Goal: Task Accomplishment & Management: Complete application form

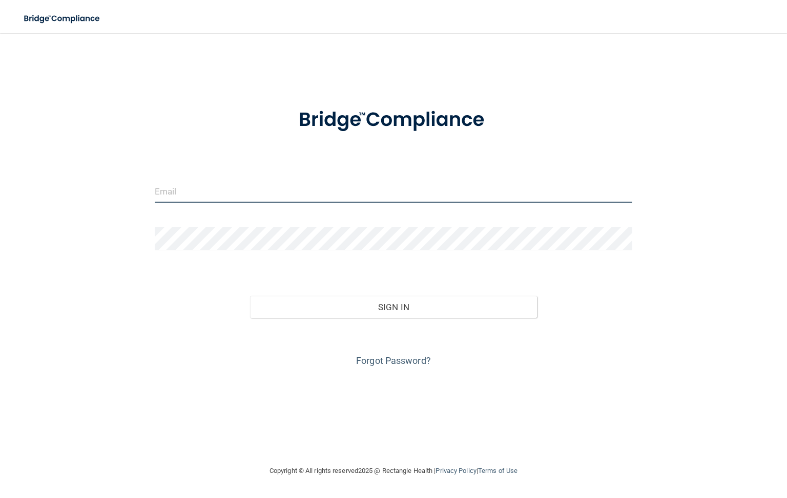
click at [221, 192] on input "email" at bounding box center [393, 191] width 477 height 23
type input "[EMAIL_ADDRESS][DOMAIN_NAME]"
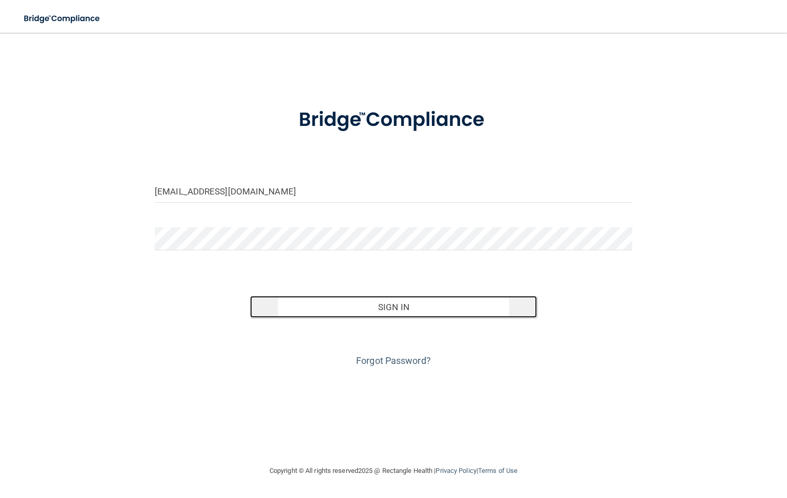
click at [391, 306] on button "Sign In" at bounding box center [393, 307] width 286 height 23
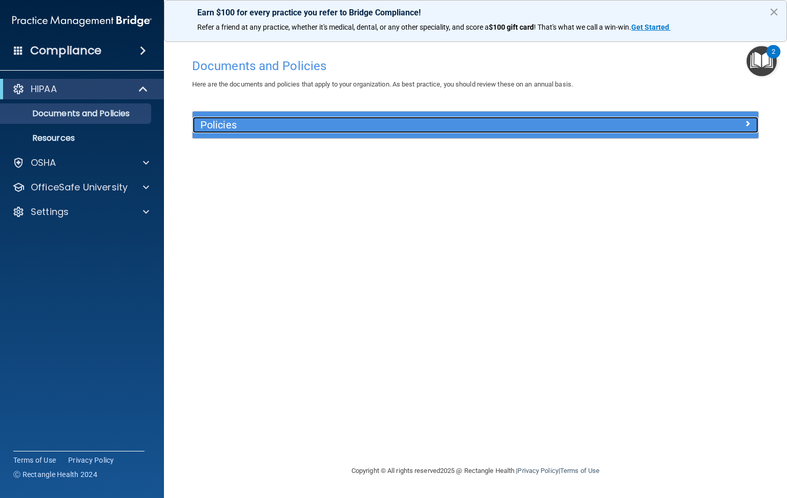
click at [223, 128] on h5 "Policies" at bounding box center [404, 124] width 409 height 11
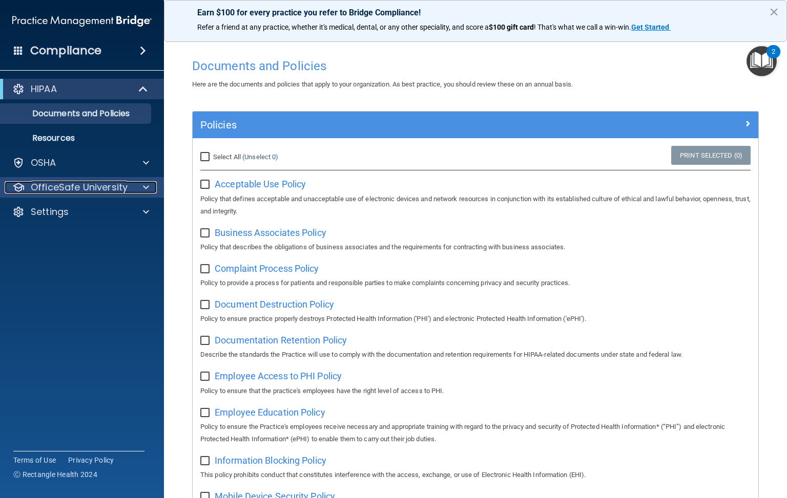
click at [89, 181] on p "OfficeSafe University" at bounding box center [79, 187] width 97 height 12
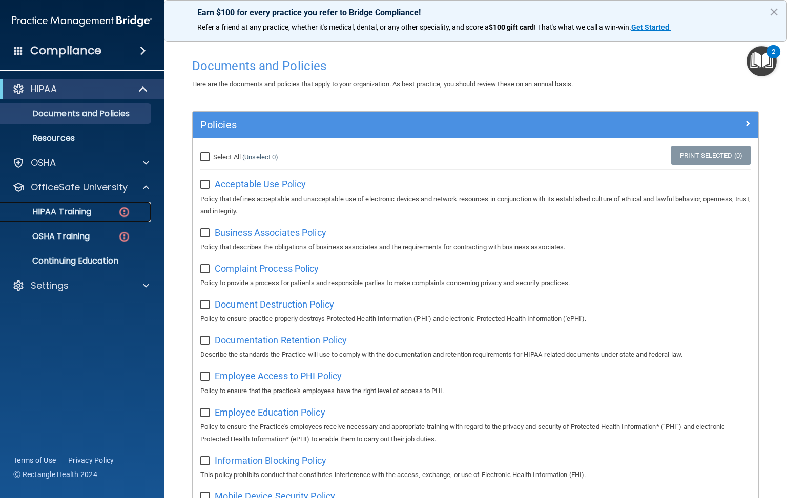
click at [91, 212] on p "HIPAA Training" at bounding box center [49, 212] width 85 height 10
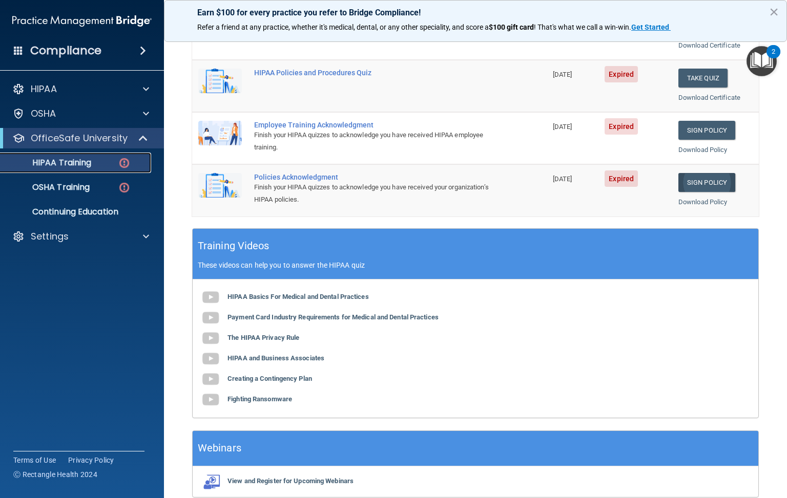
scroll to position [276, 0]
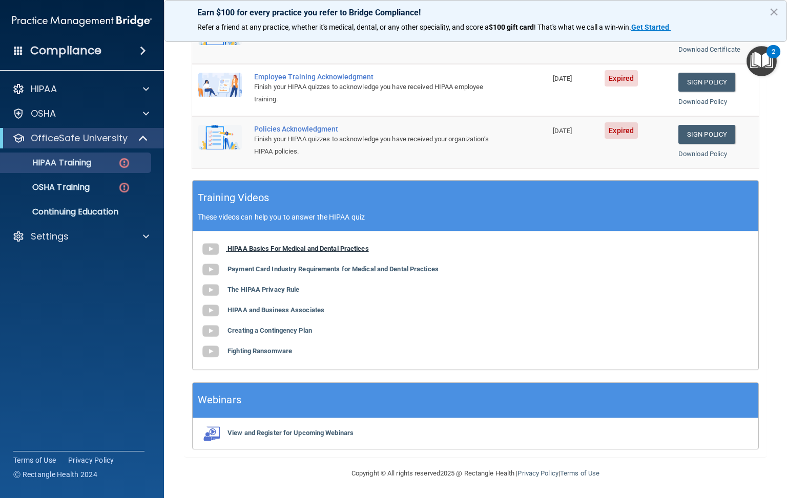
click at [280, 249] on b "HIPAA Basics For Medical and Dental Practices" at bounding box center [297, 249] width 141 height 8
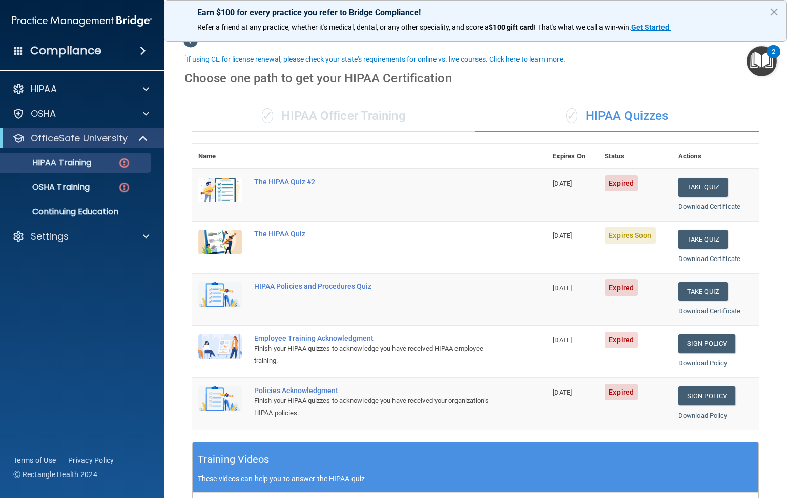
scroll to position [0, 0]
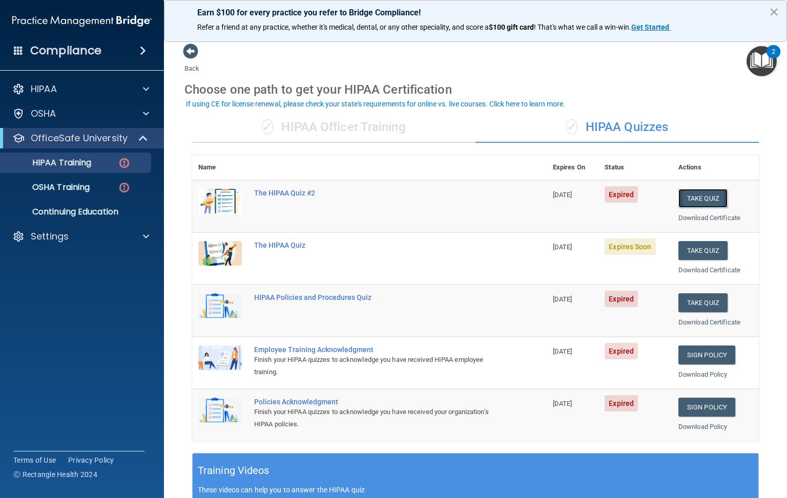
click at [687, 194] on button "Take Quiz" at bounding box center [702, 198] width 49 height 19
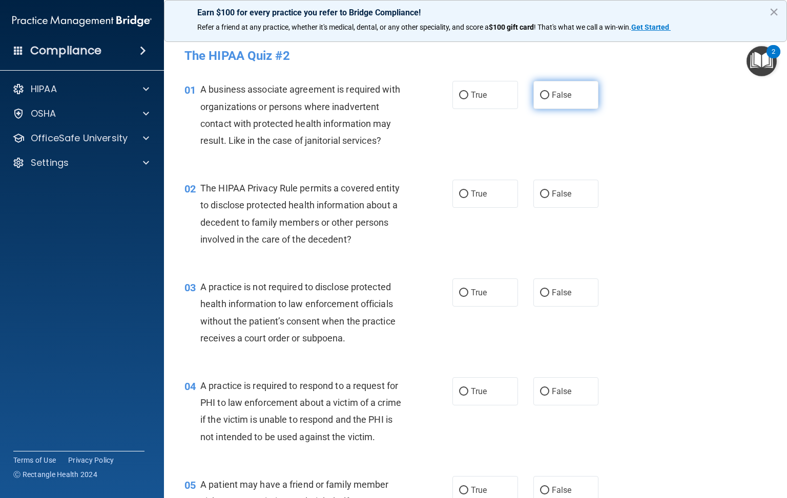
click at [541, 99] on input "False" at bounding box center [544, 96] width 9 height 8
radio input "true"
click at [542, 194] on label "False" at bounding box center [566, 194] width 66 height 28
click at [542, 194] on input "False" at bounding box center [544, 195] width 9 height 8
radio input "true"
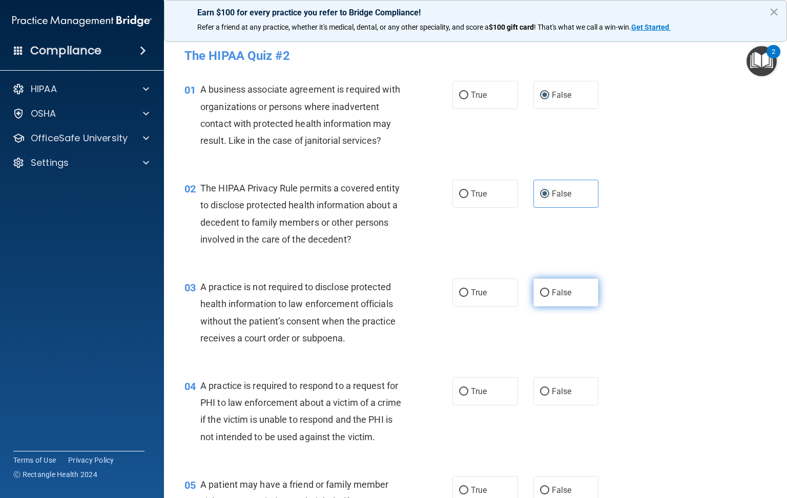
click at [541, 292] on input "False" at bounding box center [544, 293] width 9 height 8
radio input "true"
click at [459, 392] on input "True" at bounding box center [463, 392] width 9 height 8
radio input "true"
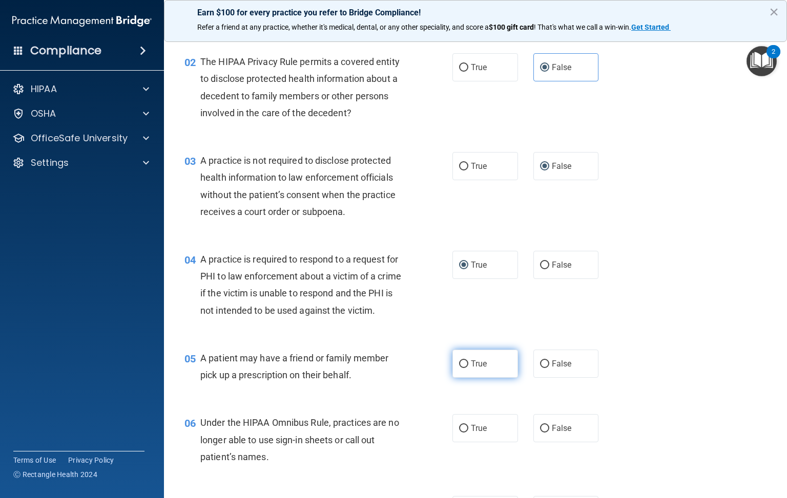
scroll to position [230, 0]
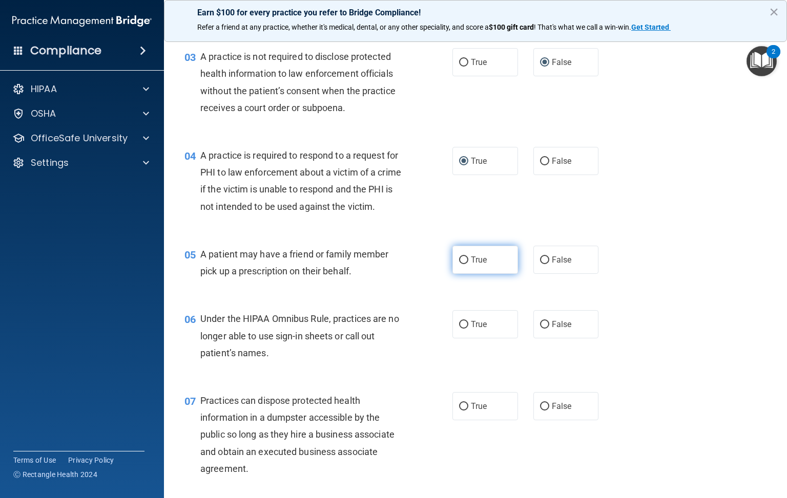
click at [460, 264] on input "True" at bounding box center [463, 261] width 9 height 8
radio input "true"
click at [540, 329] on input "False" at bounding box center [544, 325] width 9 height 8
radio input "true"
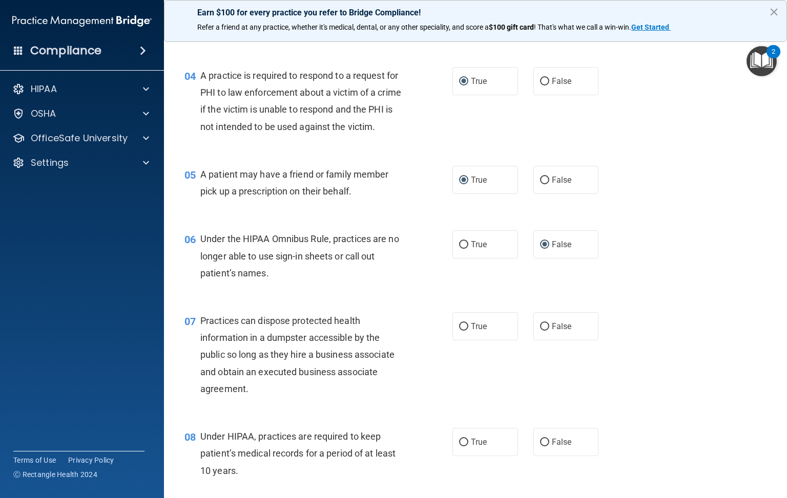
scroll to position [384, 0]
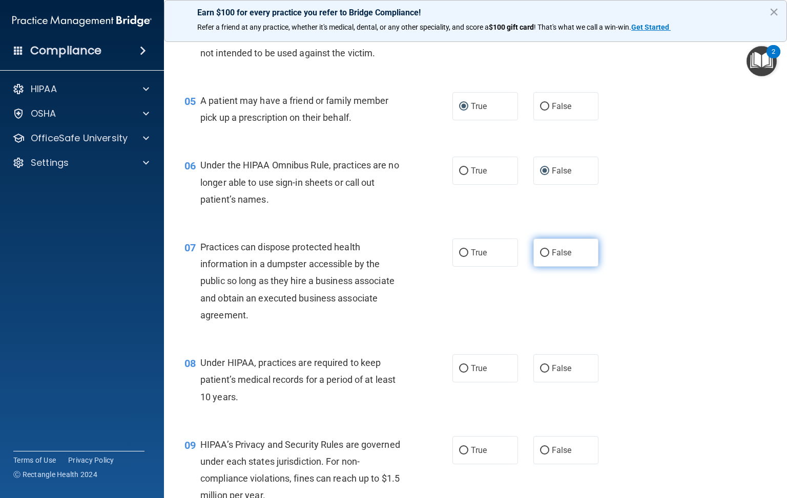
click at [540, 257] on input "False" at bounding box center [544, 253] width 9 height 8
radio input "true"
click at [459, 373] on input "True" at bounding box center [463, 369] width 9 height 8
radio input "true"
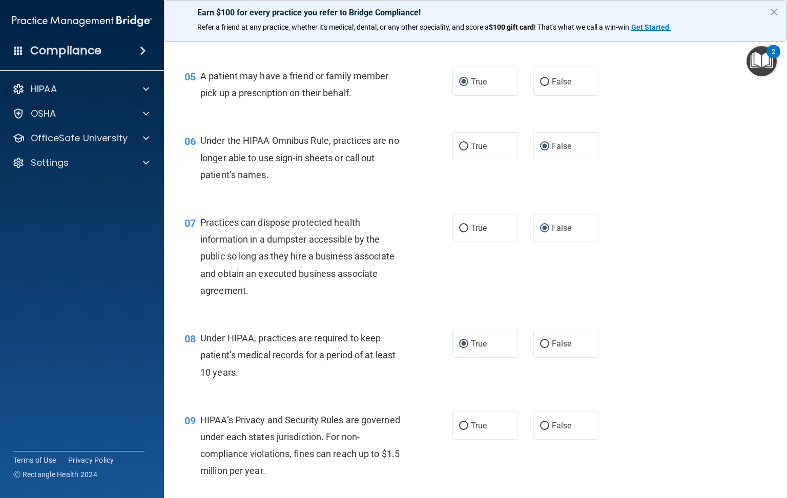
scroll to position [461, 0]
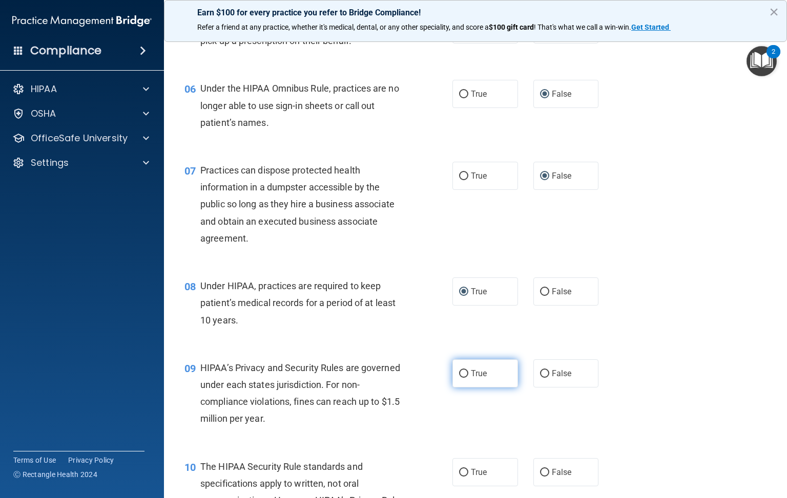
click at [459, 378] on input "True" at bounding box center [463, 374] width 9 height 8
radio input "true"
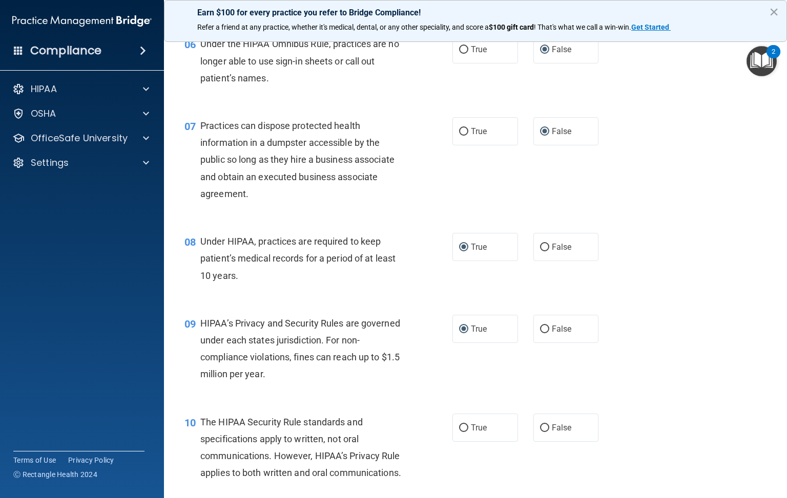
scroll to position [615, 0]
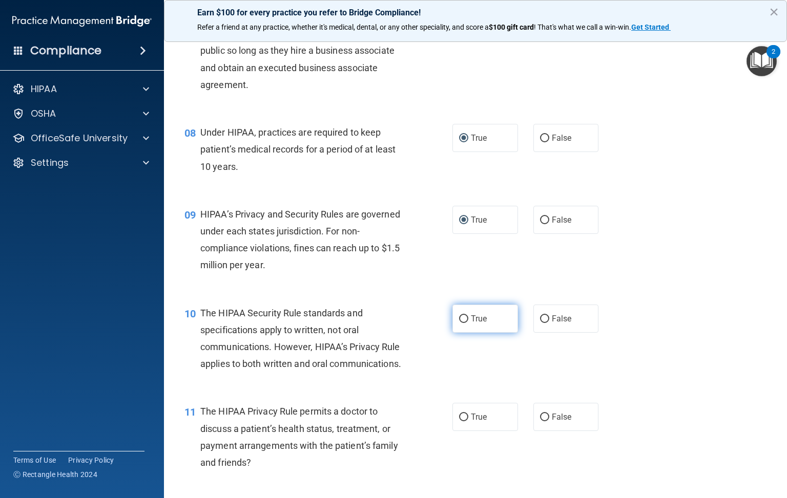
click at [471, 324] on span "True" at bounding box center [479, 319] width 16 height 10
click at [465, 323] on input "True" at bounding box center [463, 319] width 9 height 8
radio input "true"
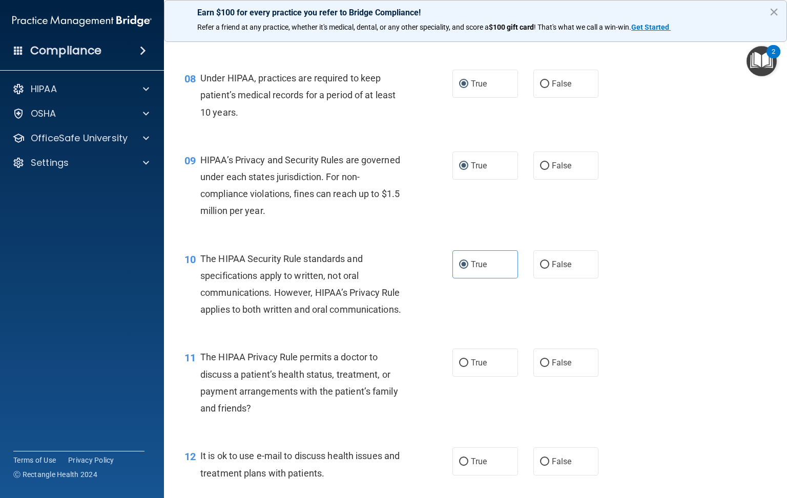
scroll to position [691, 0]
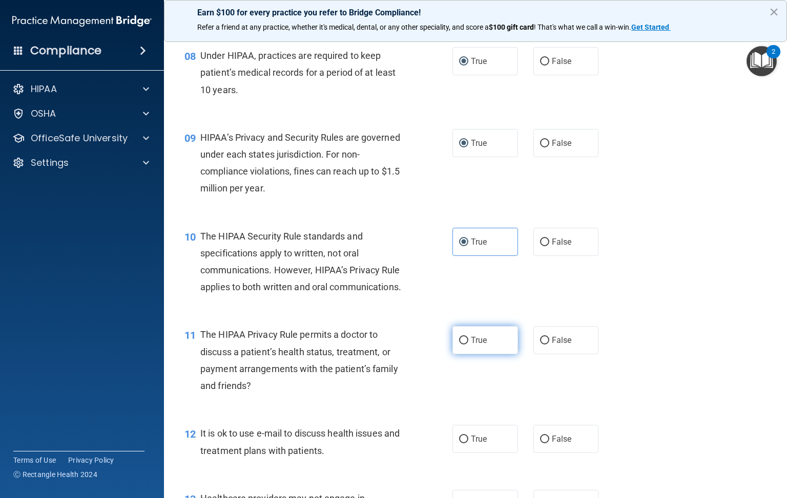
click at [459, 345] on input "True" at bounding box center [463, 341] width 9 height 8
radio input "true"
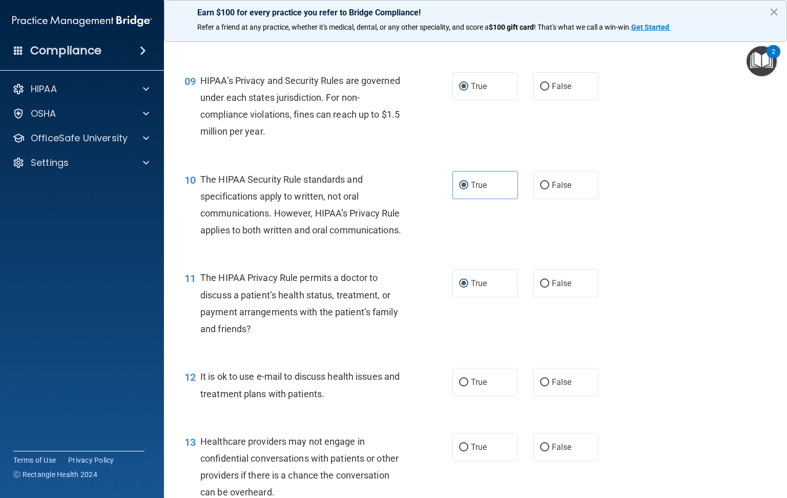
scroll to position [768, 0]
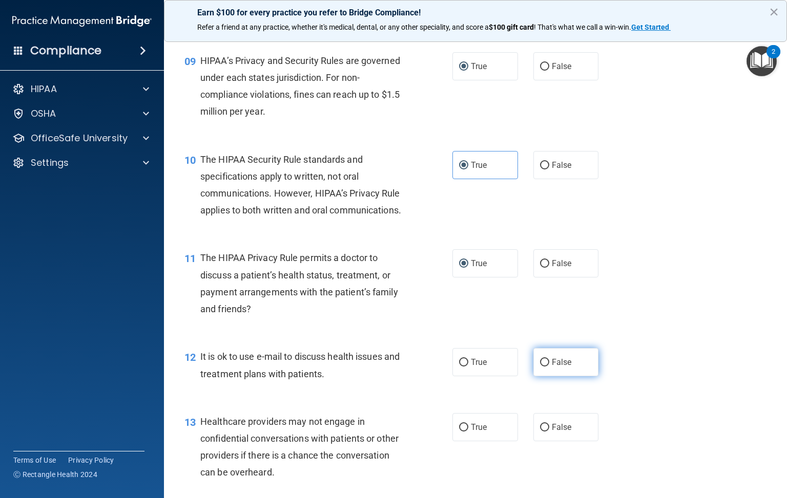
click at [540, 367] on input "False" at bounding box center [544, 363] width 9 height 8
radio input "true"
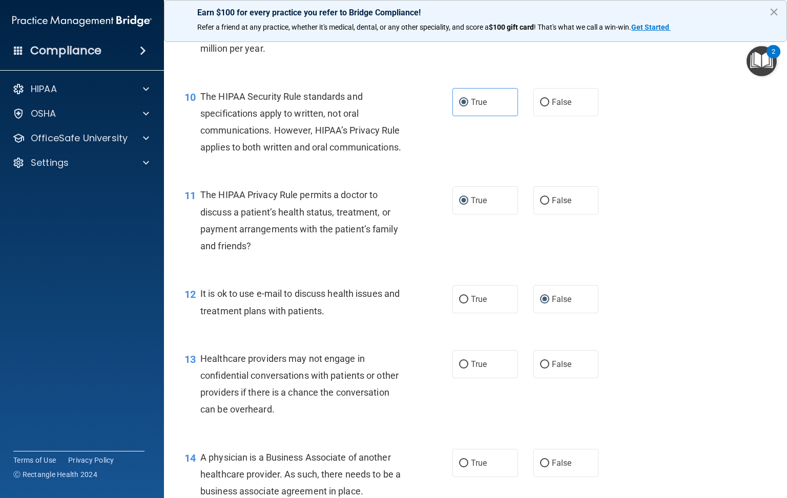
scroll to position [845, 0]
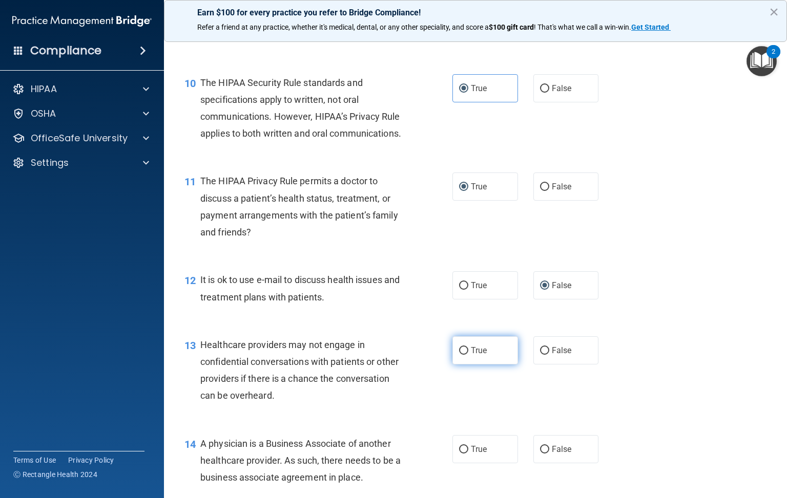
click at [459, 355] on input "True" at bounding box center [463, 351] width 9 height 8
radio input "true"
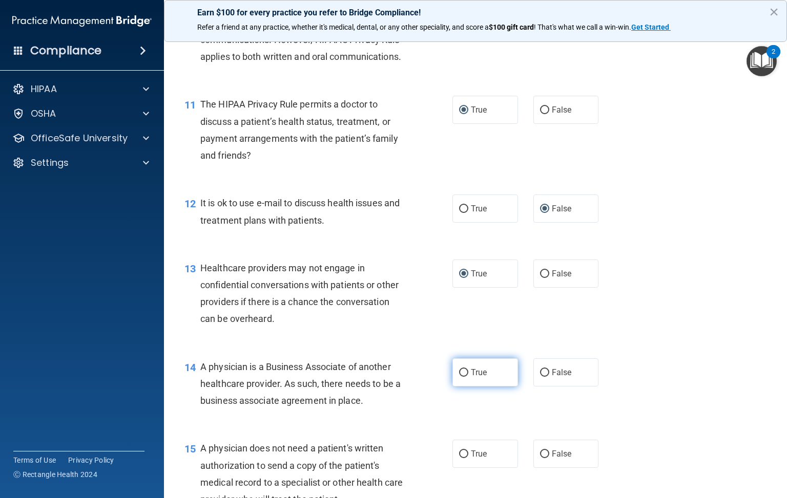
click at [459, 377] on input "True" at bounding box center [463, 373] width 9 height 8
radio input "true"
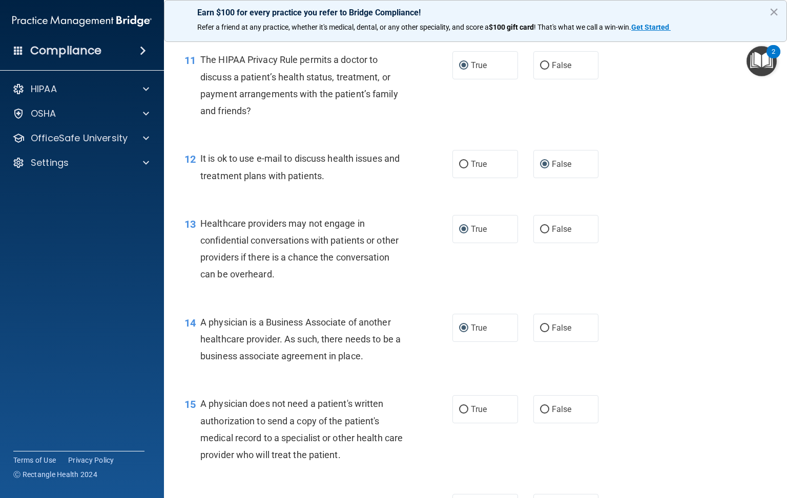
scroll to position [999, 0]
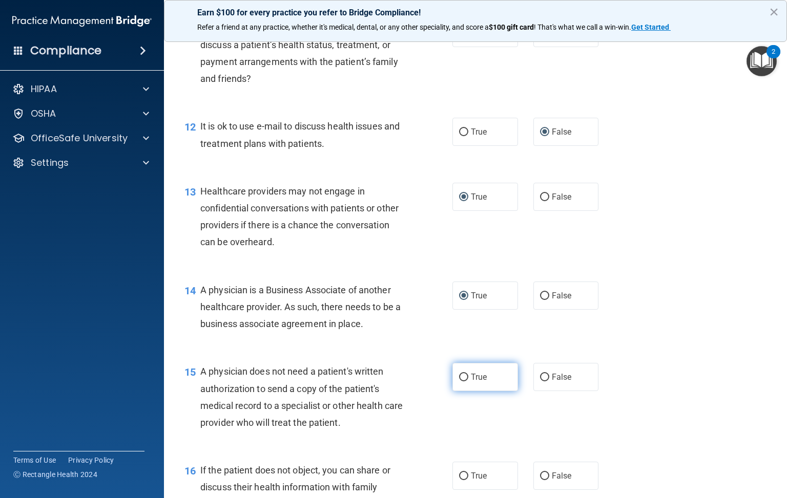
click at [459, 382] on input "True" at bounding box center [463, 378] width 9 height 8
radio input "true"
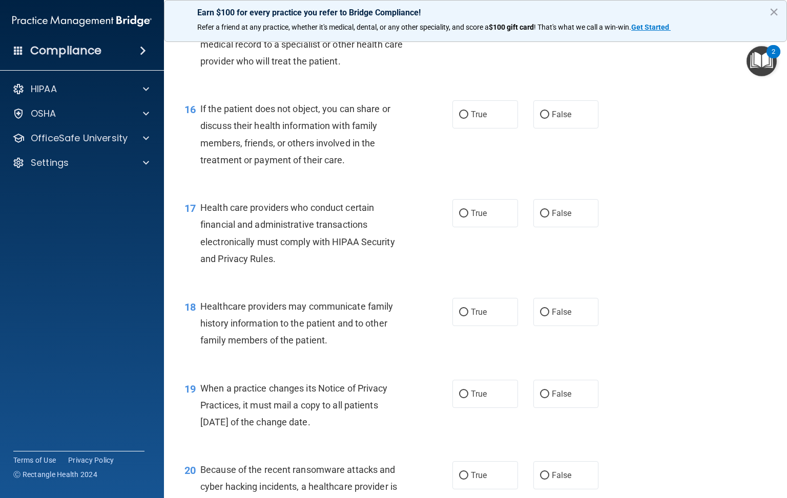
scroll to position [1383, 0]
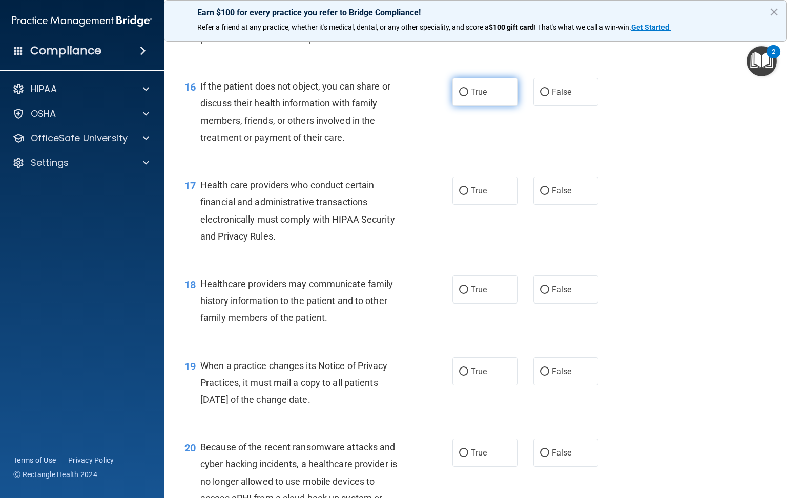
click at [459, 96] on input "True" at bounding box center [463, 93] width 9 height 8
radio input "true"
click at [460, 195] on input "True" at bounding box center [463, 191] width 9 height 8
radio input "true"
click at [552, 294] on span "False" at bounding box center [562, 290] width 20 height 10
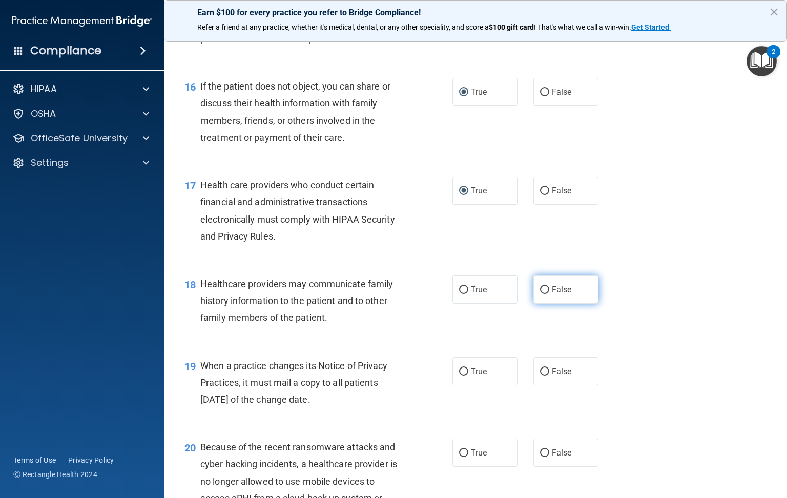
click at [544, 294] on input "False" at bounding box center [544, 290] width 9 height 8
radio input "true"
click at [459, 376] on input "True" at bounding box center [463, 372] width 9 height 8
radio input "true"
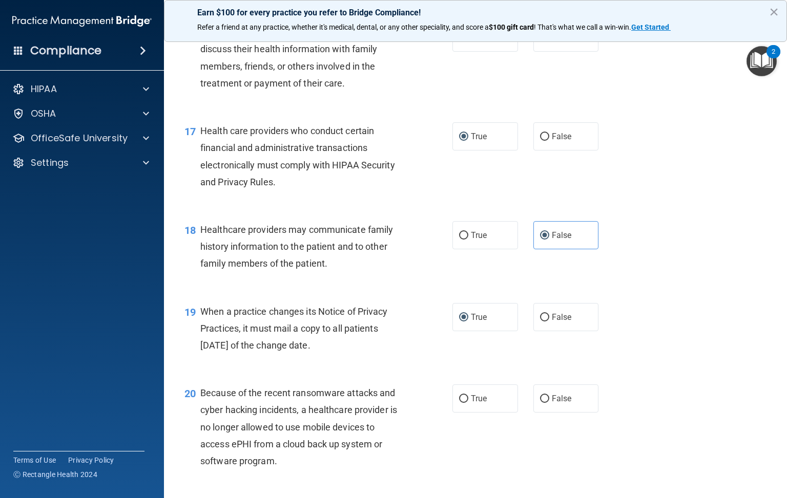
scroll to position [1460, 0]
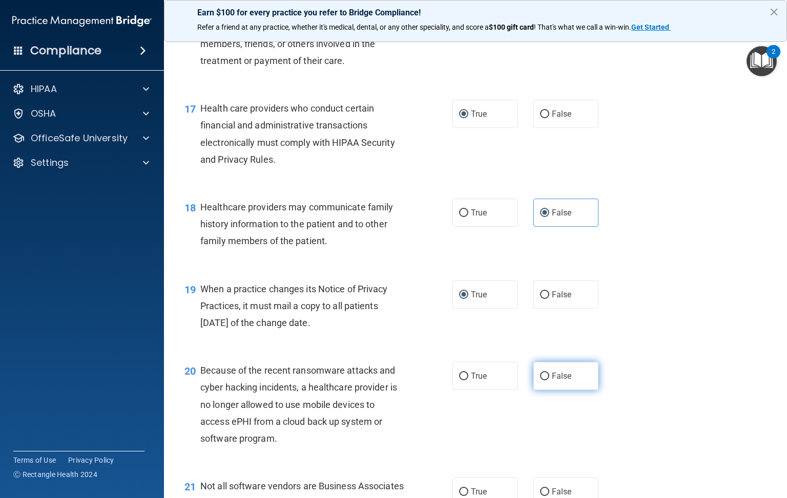
click at [540, 381] on input "False" at bounding box center [544, 377] width 9 height 8
radio input "true"
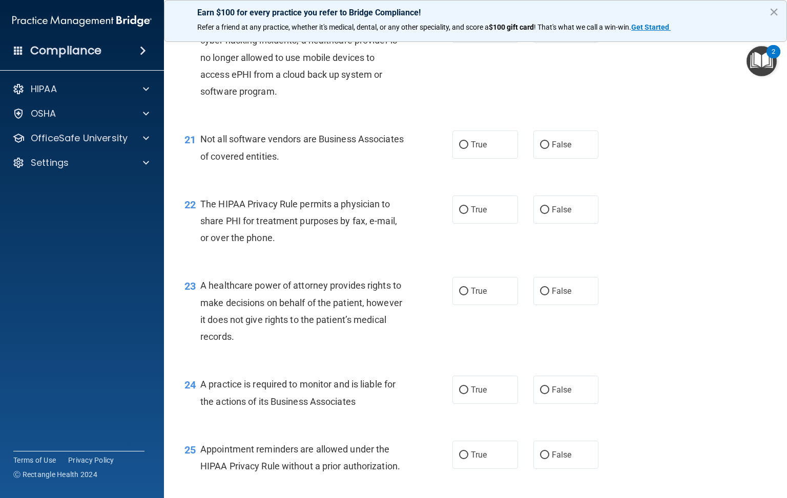
scroll to position [1806, 0]
click at [459, 150] on input "True" at bounding box center [463, 146] width 9 height 8
radio input "true"
click at [459, 215] on input "True" at bounding box center [463, 211] width 9 height 8
radio input "true"
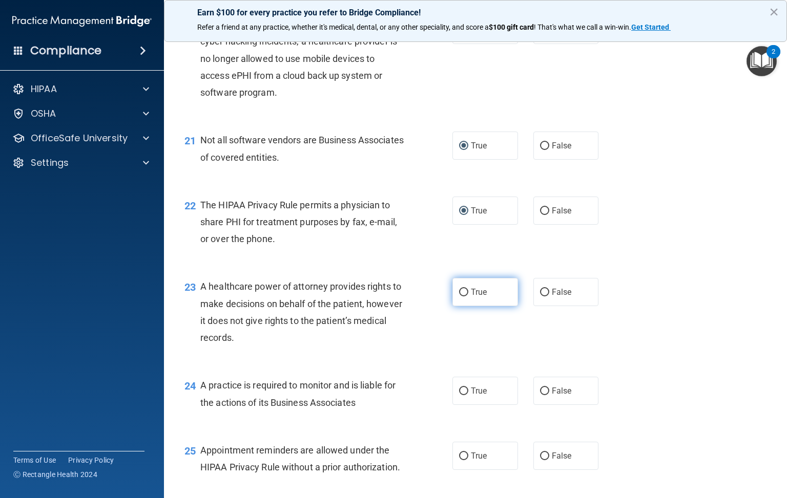
click at [459, 297] on input "True" at bounding box center [463, 293] width 9 height 8
radio input "true"
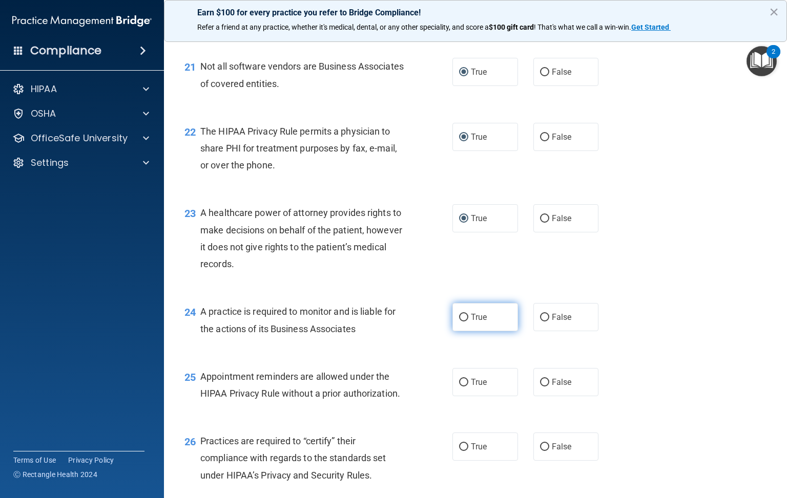
scroll to position [1883, 0]
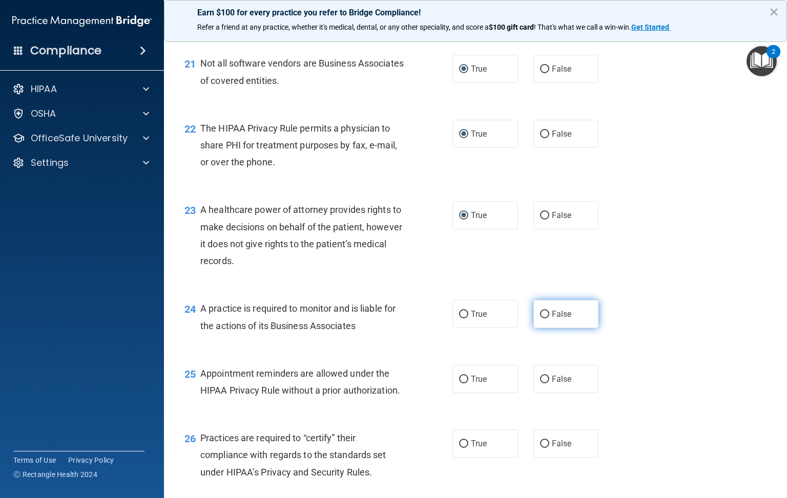
click at [540, 319] on input "False" at bounding box center [544, 315] width 9 height 8
radio input "true"
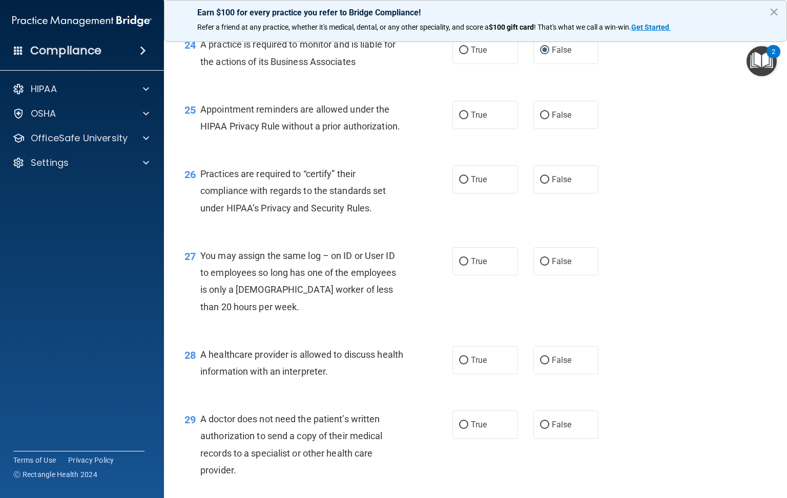
scroll to position [2036, 0]
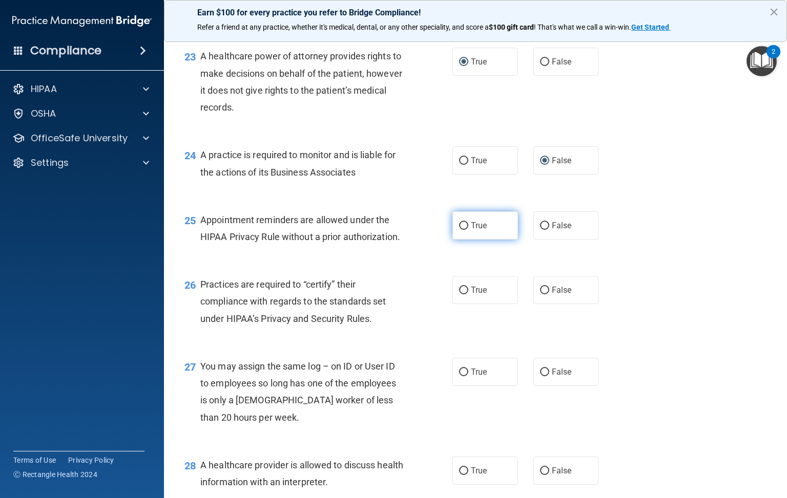
click at [459, 230] on input "True" at bounding box center [463, 226] width 9 height 8
radio input "true"
click at [459, 294] on input "True" at bounding box center [463, 291] width 9 height 8
radio input "true"
click at [540, 376] on input "False" at bounding box center [544, 373] width 9 height 8
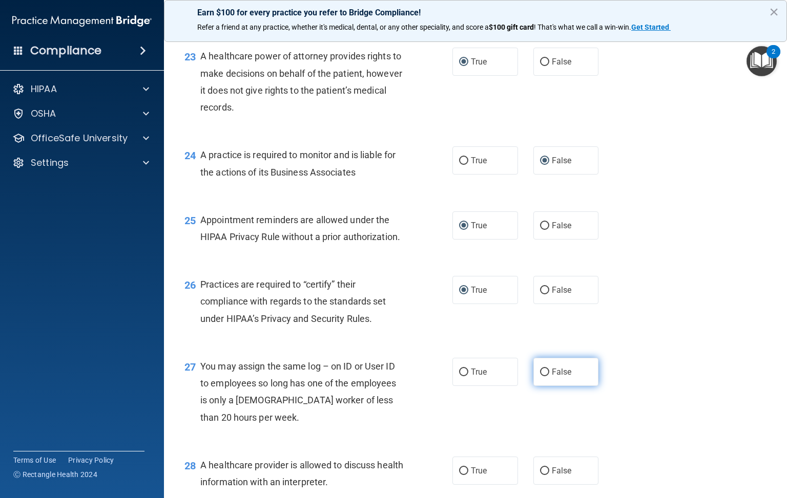
radio input "true"
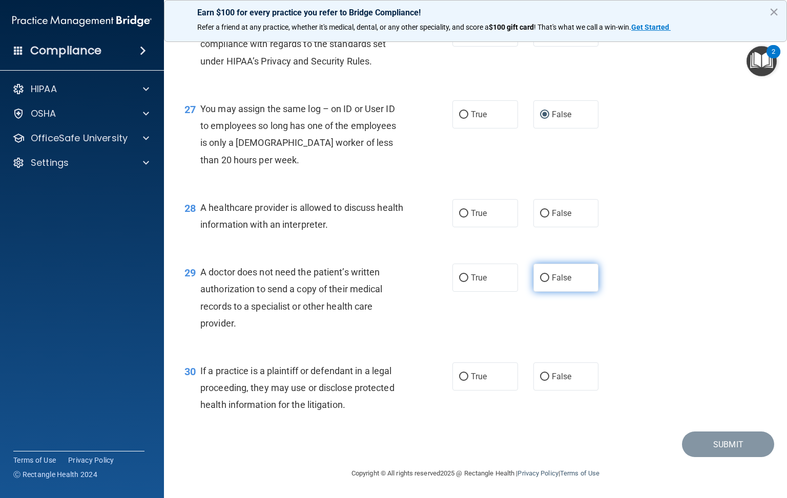
scroll to position [2344, 0]
click at [459, 213] on input "True" at bounding box center [463, 214] width 9 height 8
radio input "true"
click at [459, 277] on input "True" at bounding box center [463, 279] width 9 height 8
radio input "true"
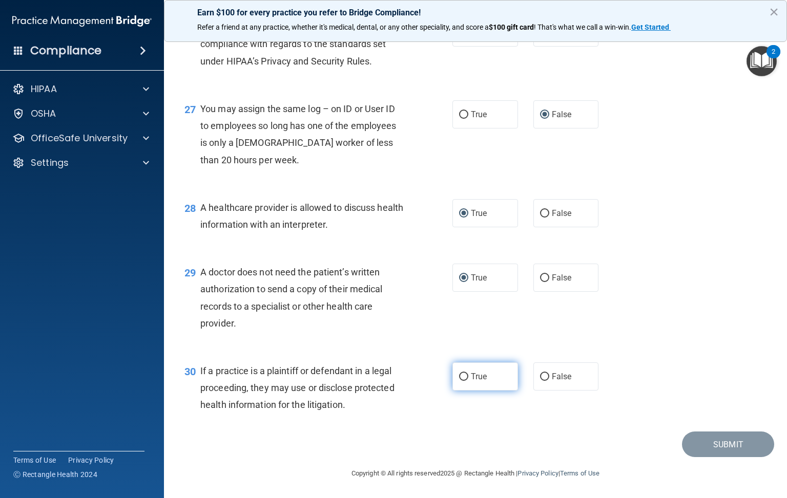
click at [459, 378] on input "True" at bounding box center [463, 377] width 9 height 8
radio input "true"
click at [459, 374] on input "True" at bounding box center [463, 377] width 9 height 8
click at [459, 376] on input "True" at bounding box center [463, 377] width 9 height 8
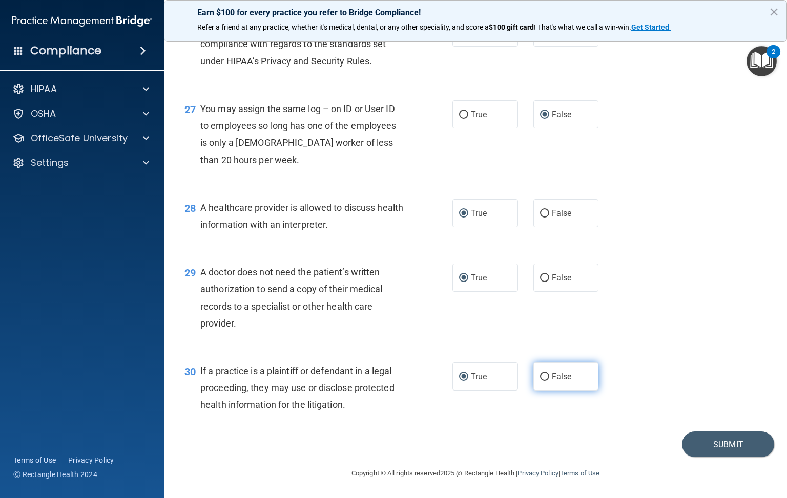
click at [540, 376] on input "False" at bounding box center [544, 377] width 9 height 8
radio input "true"
radio input "false"
click at [696, 446] on button "Submit" at bounding box center [728, 445] width 92 height 26
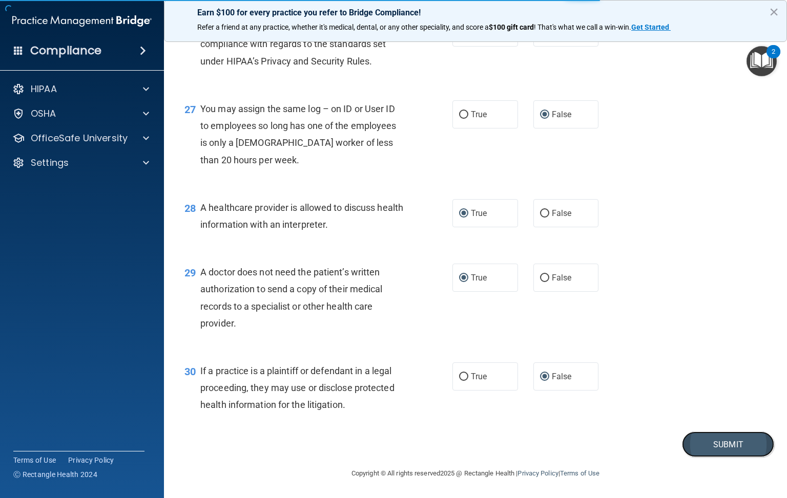
click at [715, 444] on button "Submit" at bounding box center [728, 445] width 92 height 26
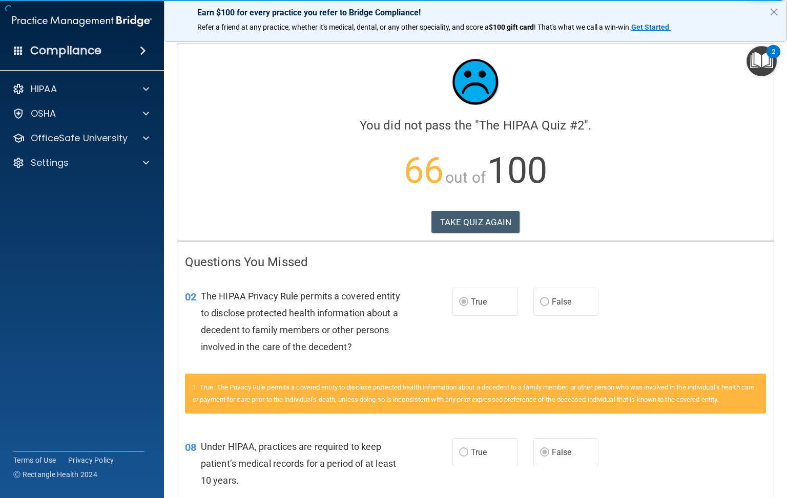
scroll to position [77, 0]
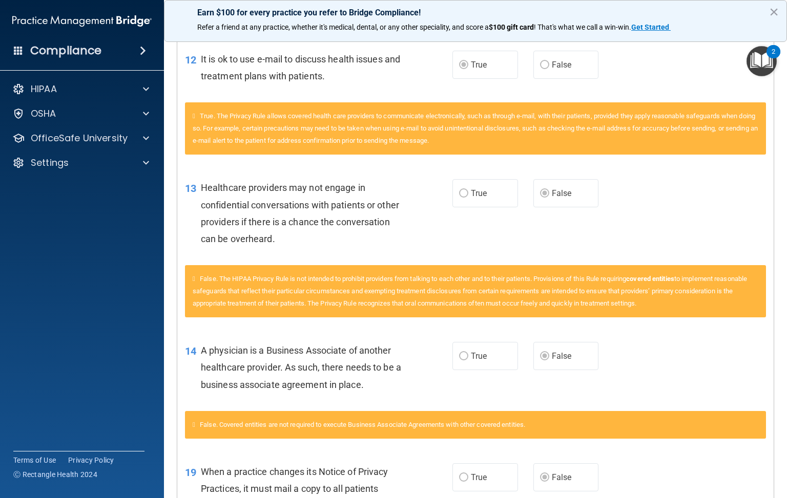
scroll to position [287, 0]
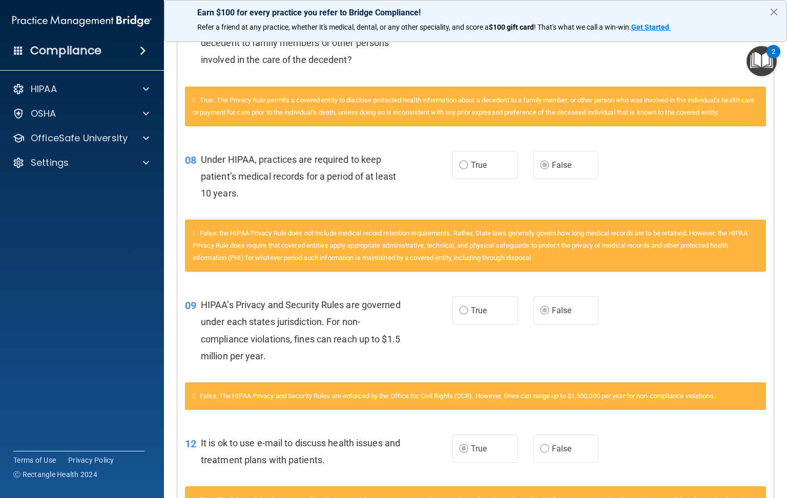
click at [776, 8] on button "×" at bounding box center [774, 12] width 10 height 16
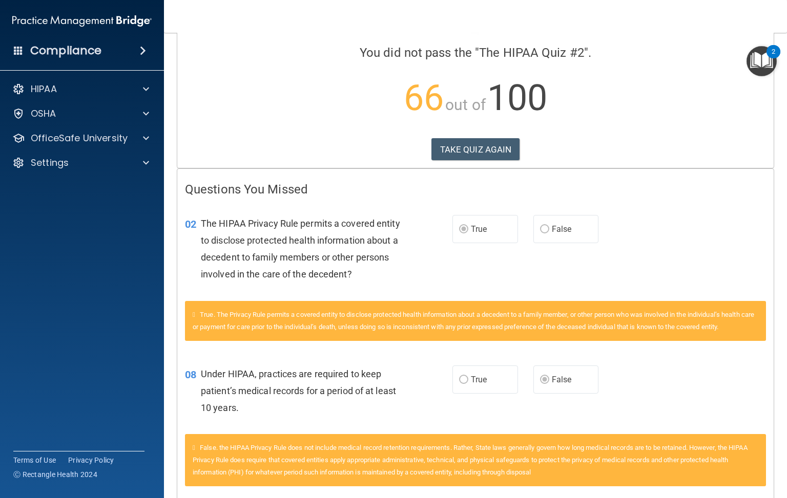
scroll to position [0, 0]
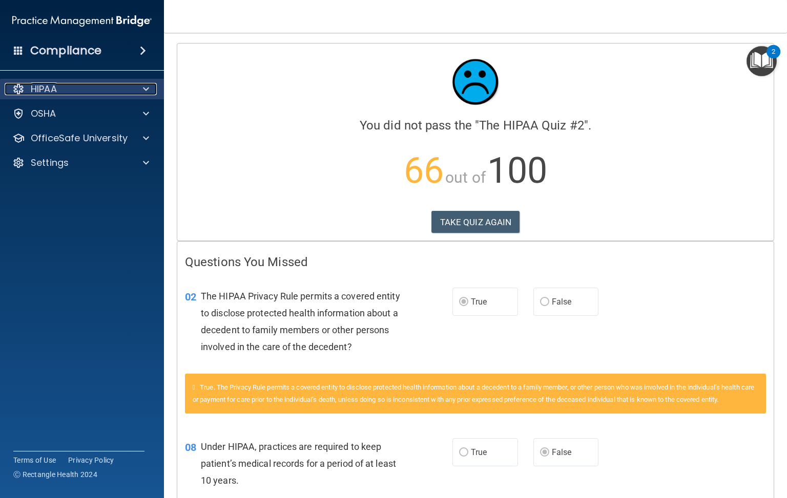
click at [146, 89] on span at bounding box center [146, 89] width 6 height 12
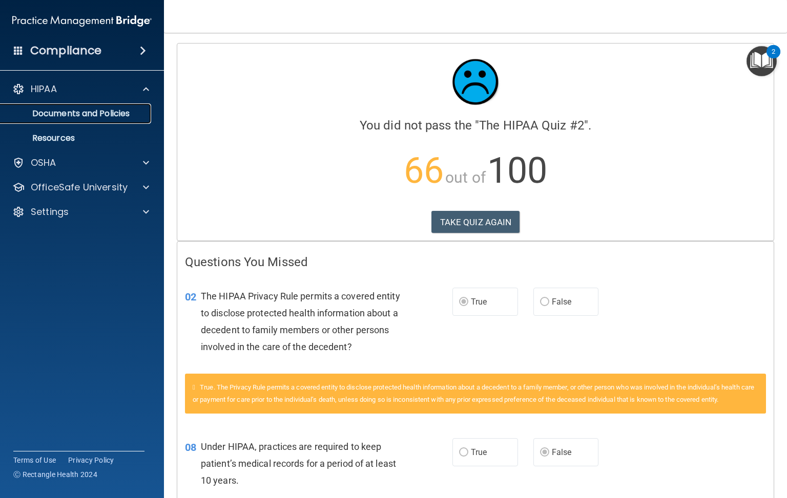
click at [92, 109] on p "Documents and Policies" at bounding box center [77, 114] width 140 height 10
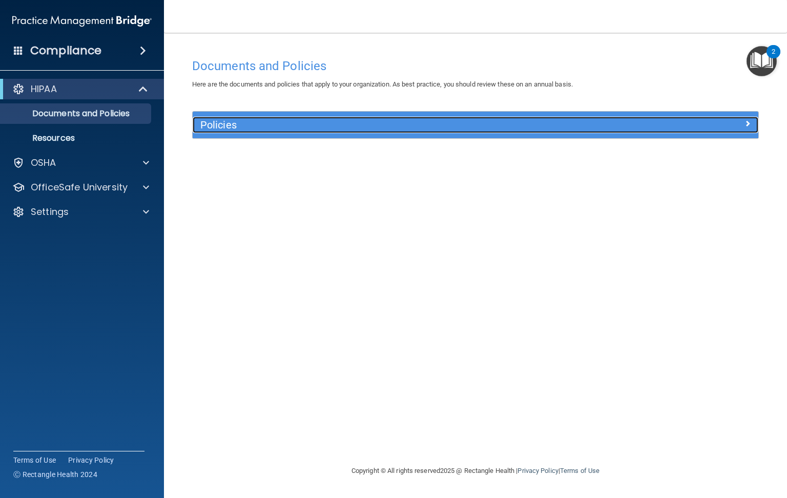
click at [224, 126] on h5 "Policies" at bounding box center [404, 124] width 409 height 11
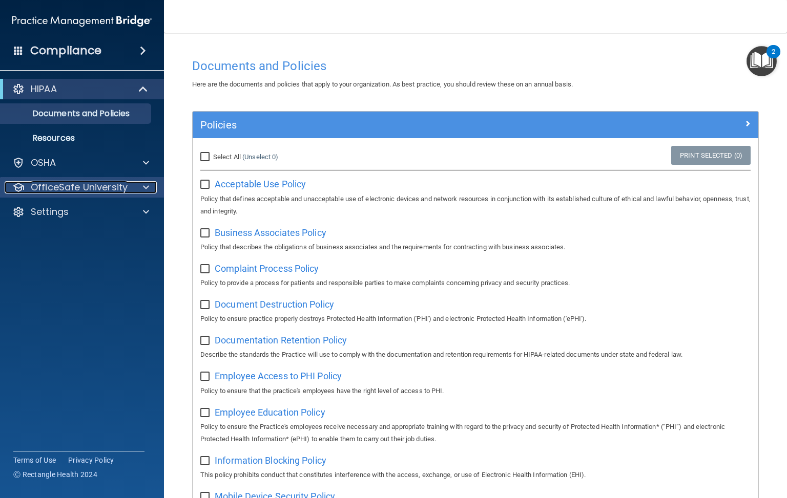
click at [145, 184] on span at bounding box center [146, 187] width 6 height 12
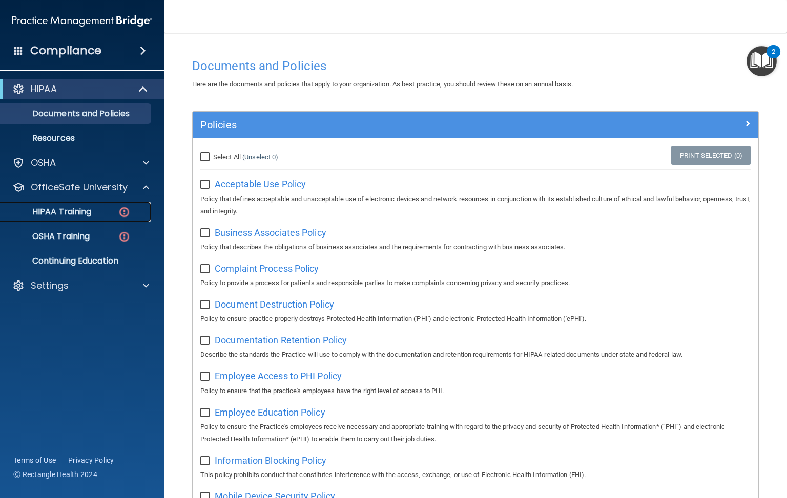
click at [120, 213] on img at bounding box center [124, 212] width 13 height 13
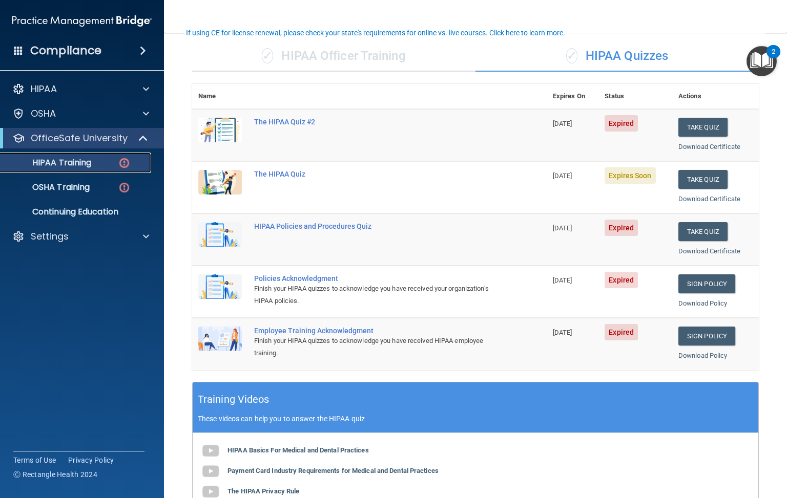
scroll to position [154, 0]
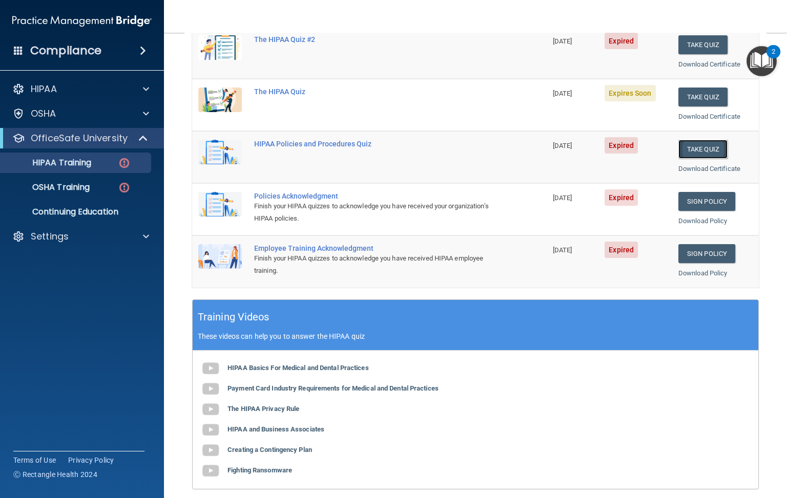
click at [695, 144] on button "Take Quiz" at bounding box center [702, 149] width 49 height 19
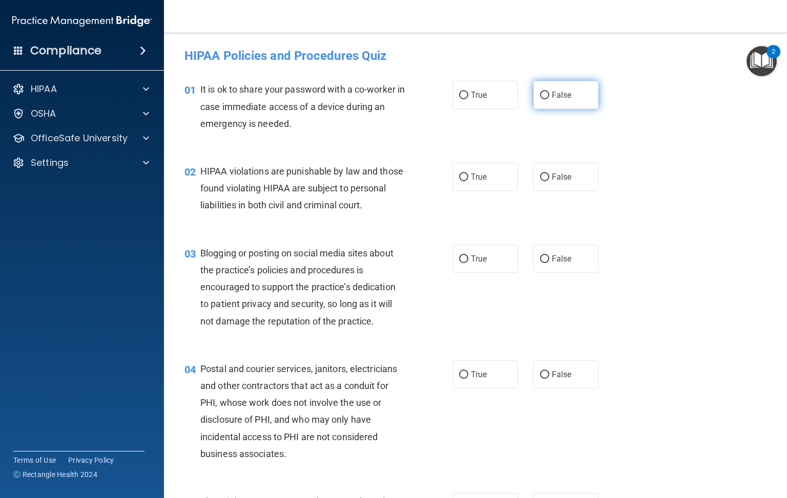
click at [540, 96] on input "False" at bounding box center [544, 96] width 9 height 8
radio input "true"
click at [462, 171] on label "True" at bounding box center [485, 177] width 66 height 28
click at [462, 174] on input "True" at bounding box center [463, 178] width 9 height 8
radio input "true"
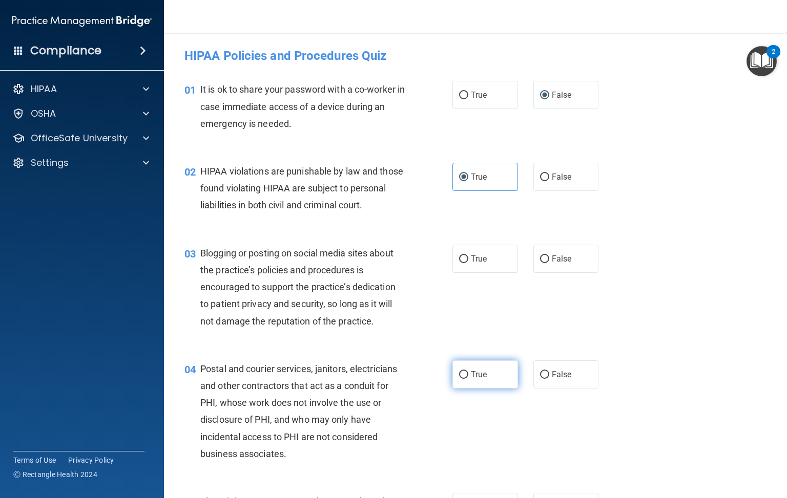
click at [459, 379] on input "True" at bounding box center [463, 375] width 9 height 8
radio input "true"
click at [459, 263] on input "True" at bounding box center [463, 260] width 9 height 8
radio input "true"
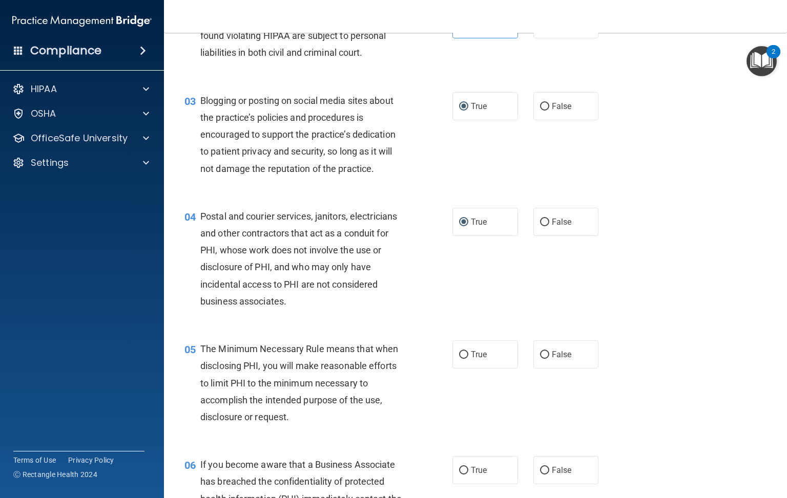
scroll to position [154, 0]
click at [459, 358] on input "True" at bounding box center [463, 354] width 9 height 8
radio input "true"
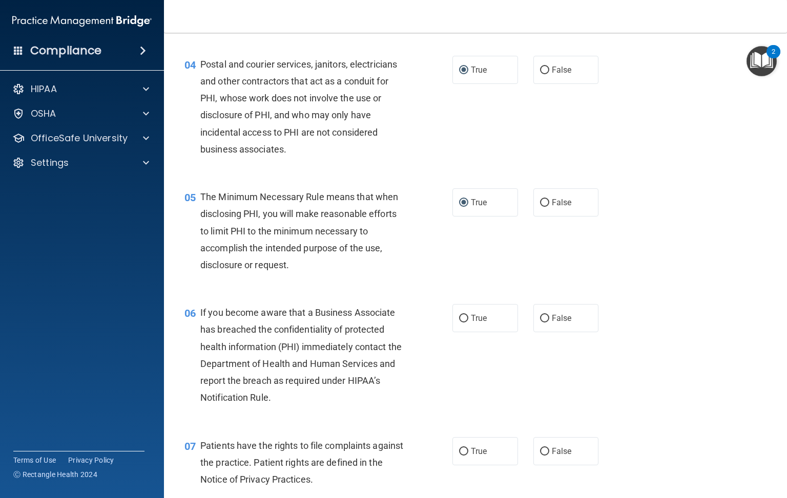
scroll to position [307, 0]
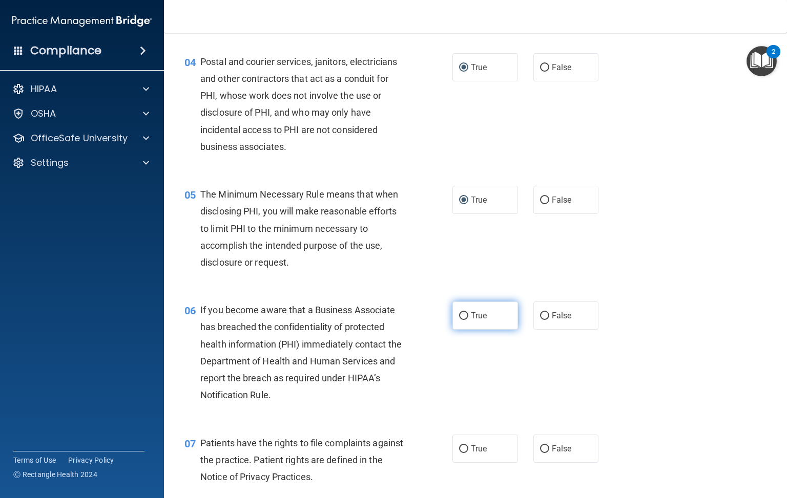
click at [460, 320] on input "True" at bounding box center [463, 316] width 9 height 8
radio input "true"
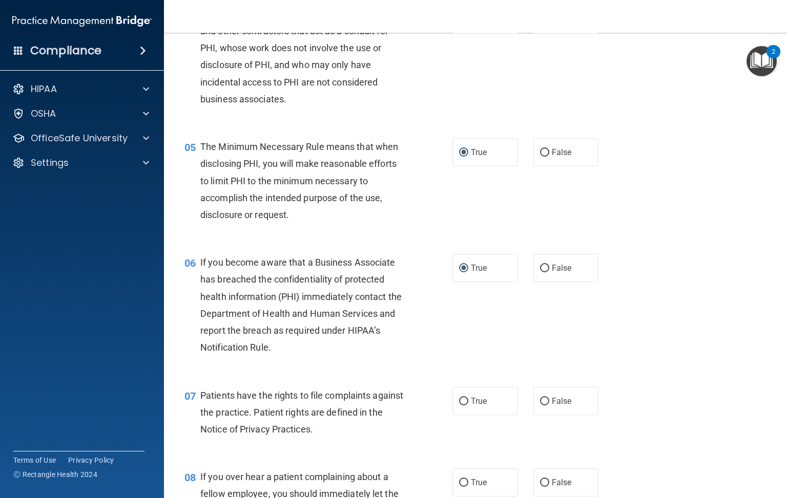
scroll to position [384, 0]
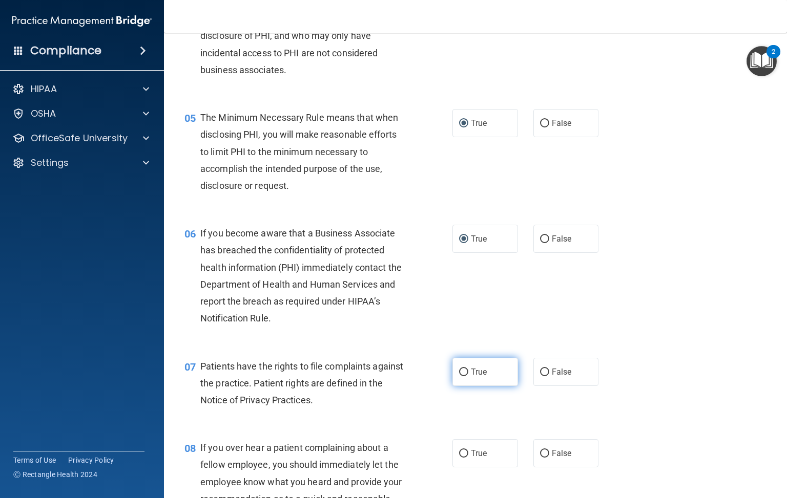
click at [459, 376] on input "True" at bounding box center [463, 373] width 9 height 8
radio input "true"
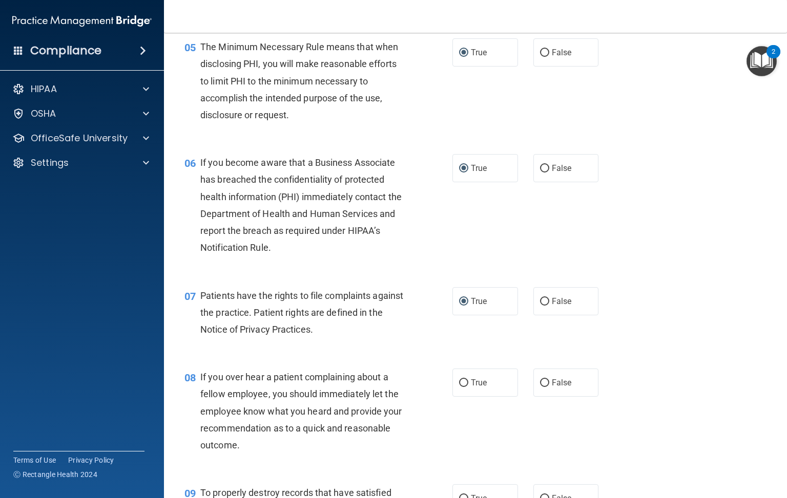
scroll to position [461, 0]
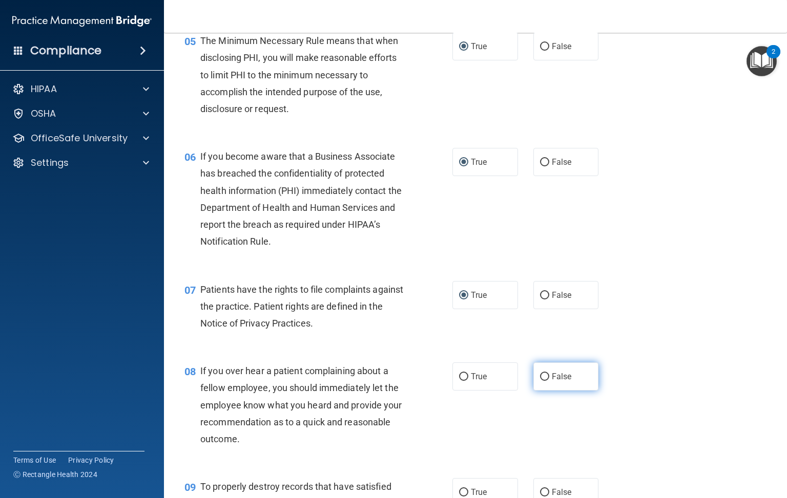
click at [540, 381] on input "False" at bounding box center [544, 377] width 9 height 8
radio input "true"
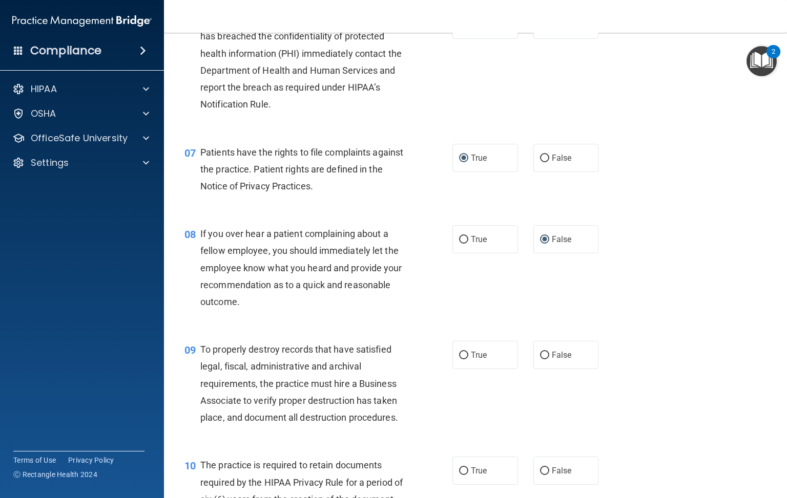
scroll to position [691, 0]
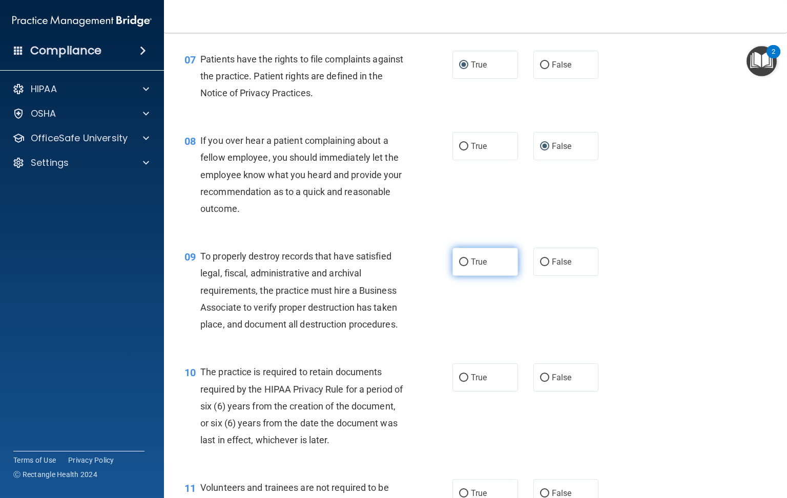
click at [459, 266] on input "True" at bounding box center [463, 263] width 9 height 8
radio input "true"
click at [459, 382] on input "True" at bounding box center [463, 378] width 9 height 8
radio input "true"
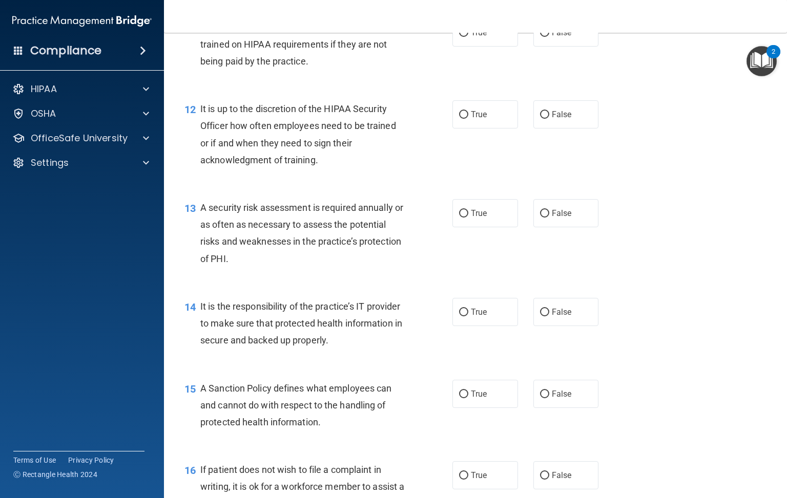
scroll to position [1075, 0]
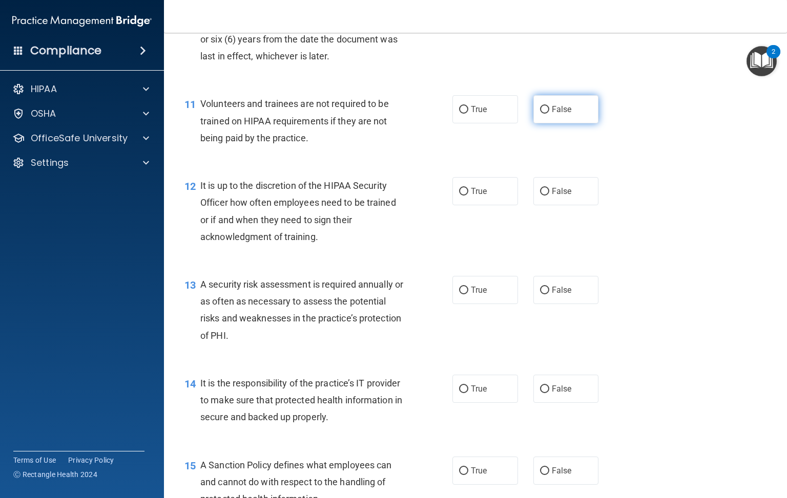
click at [540, 114] on input "False" at bounding box center [544, 110] width 9 height 8
radio input "true"
click at [540, 196] on input "False" at bounding box center [544, 192] width 9 height 8
radio input "true"
click at [459, 294] on input "True" at bounding box center [463, 291] width 9 height 8
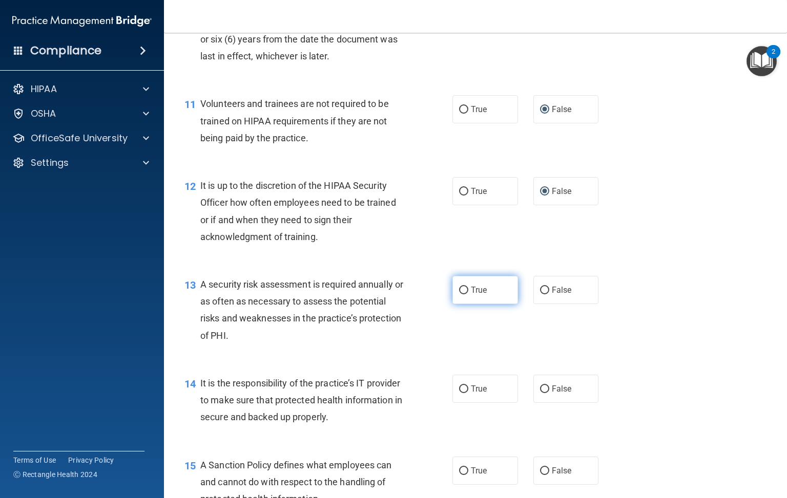
radio input "true"
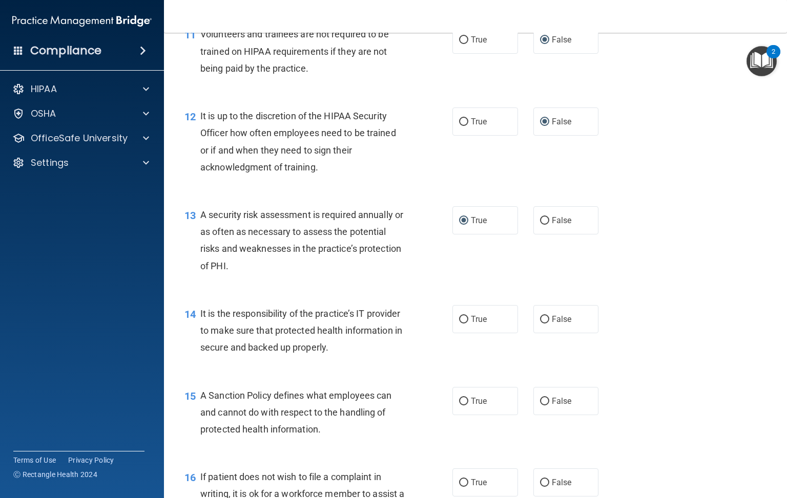
scroll to position [1152, 0]
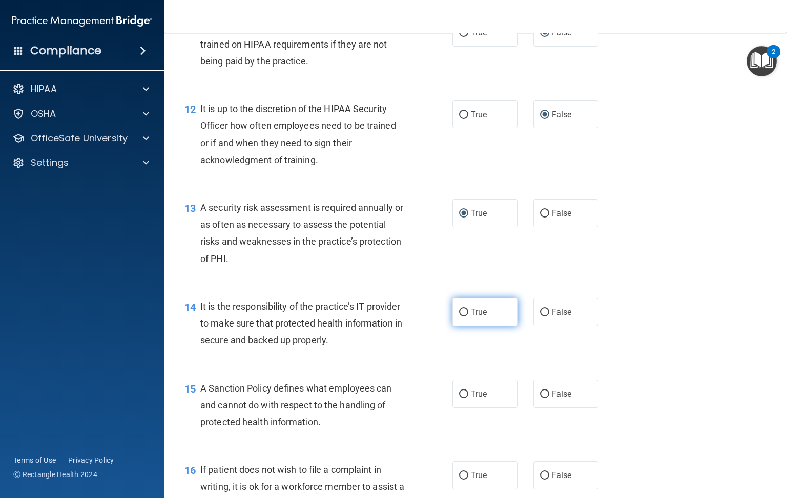
click at [459, 316] on input "True" at bounding box center [463, 313] width 9 height 8
radio input "true"
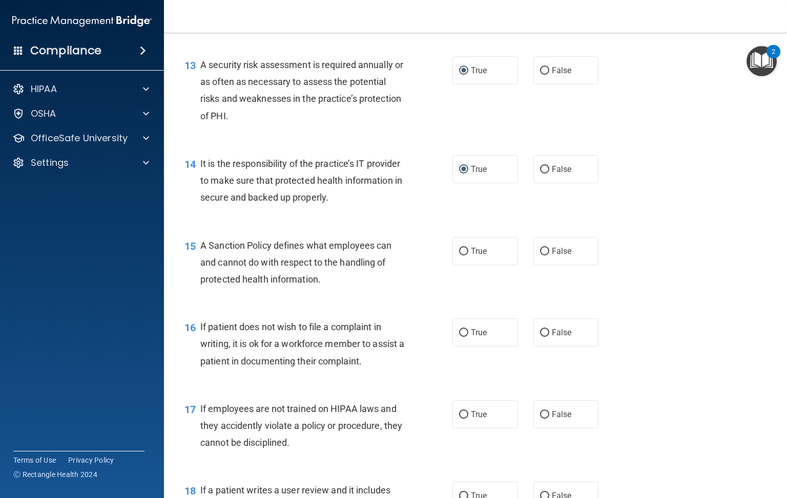
scroll to position [1306, 0]
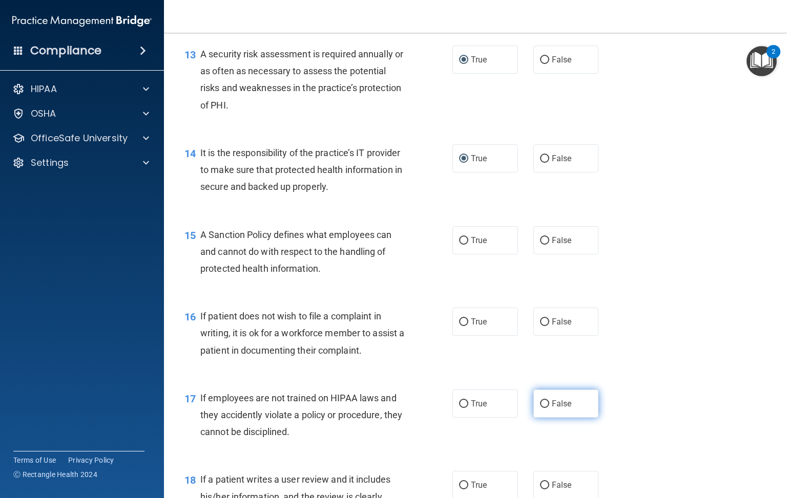
click at [540, 408] on input "False" at bounding box center [544, 404] width 9 height 8
radio input "true"
click at [540, 326] on input "False" at bounding box center [544, 323] width 9 height 8
radio input "true"
click at [459, 245] on input "True" at bounding box center [463, 241] width 9 height 8
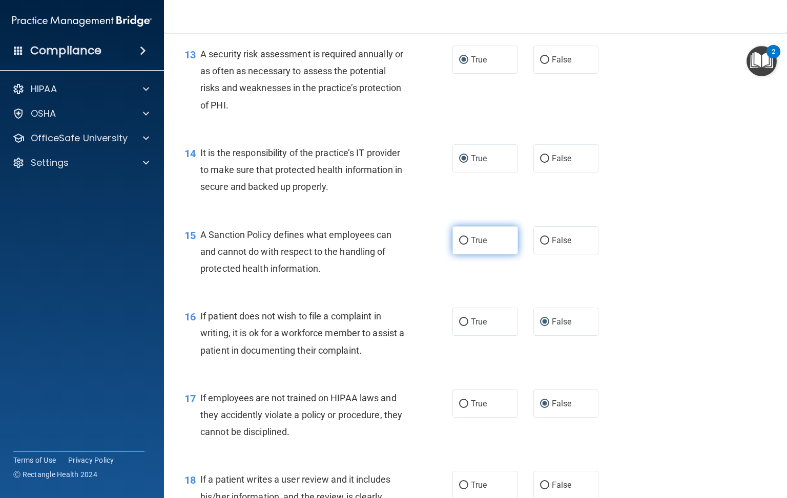
radio input "true"
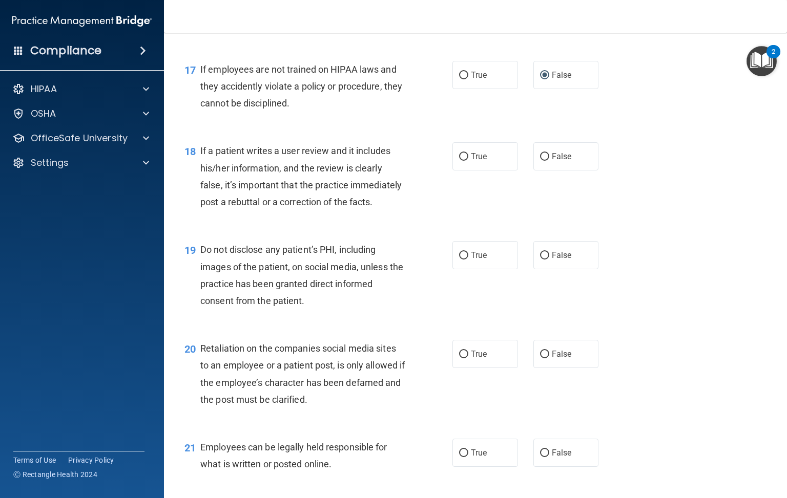
scroll to position [1690, 0]
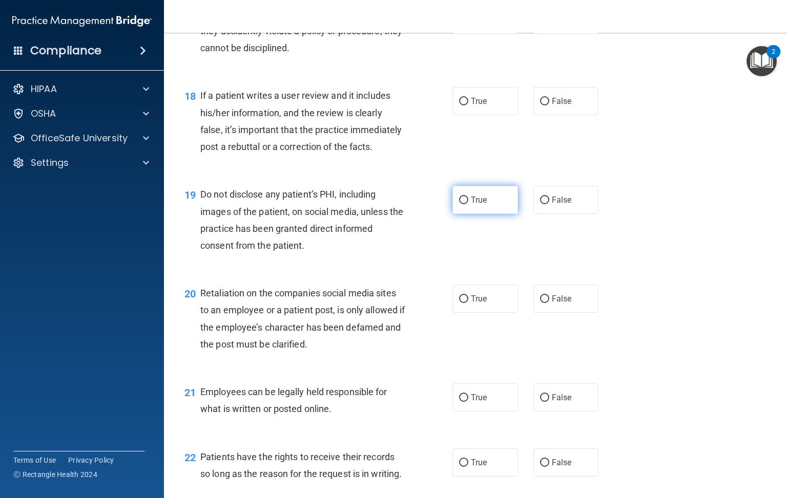
click at [459, 204] on input "True" at bounding box center [463, 201] width 9 height 8
radio input "true"
click at [540, 303] on input "False" at bounding box center [544, 300] width 9 height 8
radio input "true"
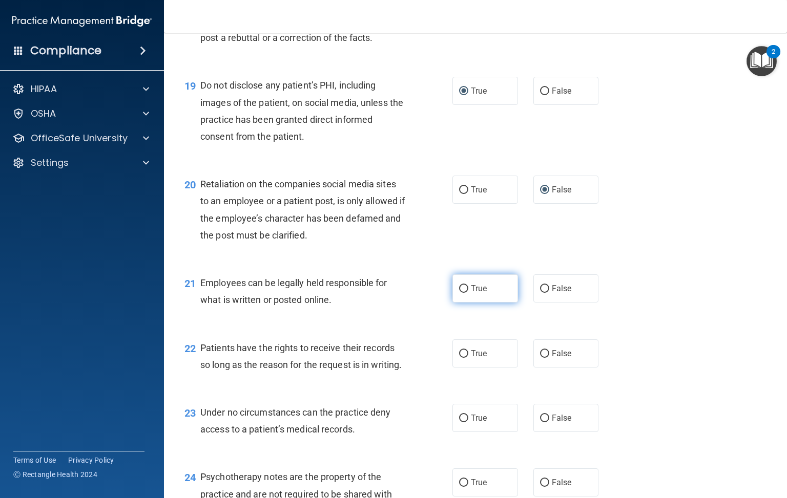
scroll to position [1844, 0]
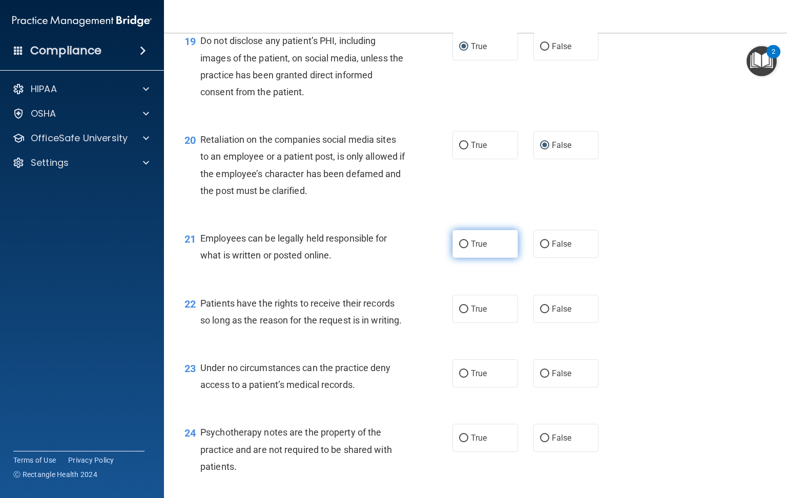
click at [459, 248] on input "True" at bounding box center [463, 245] width 9 height 8
radio input "true"
click at [459, 313] on input "True" at bounding box center [463, 310] width 9 height 8
radio input "true"
click at [540, 378] on input "False" at bounding box center [544, 374] width 9 height 8
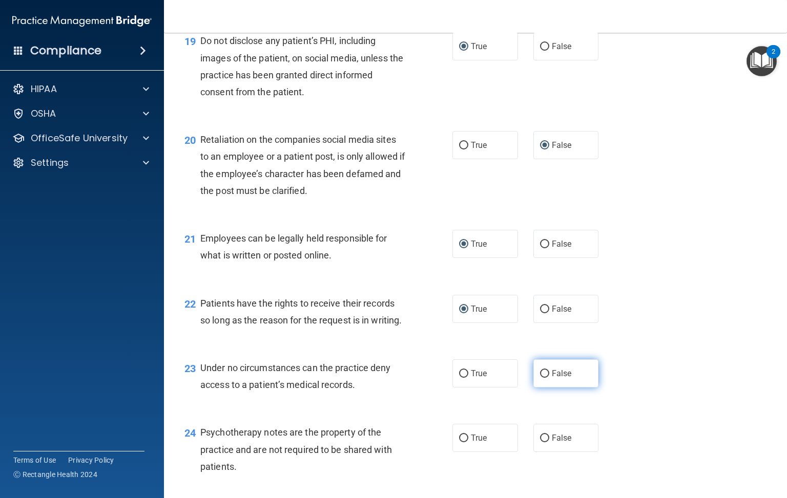
radio input "true"
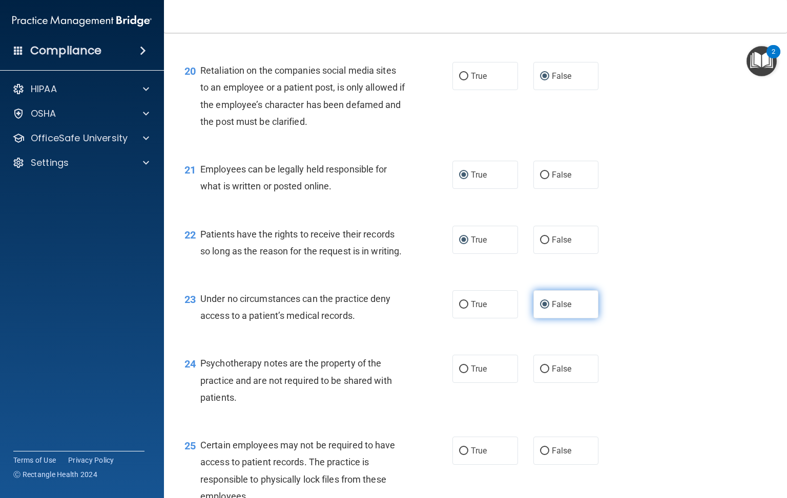
scroll to position [1997, 0]
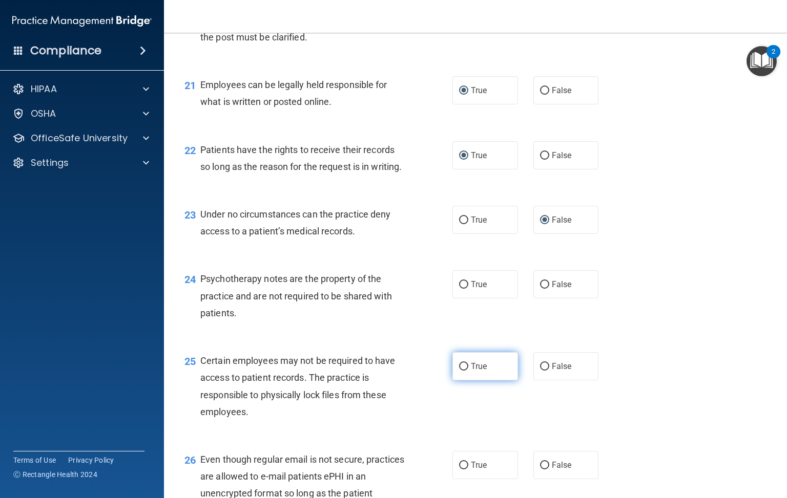
click at [459, 371] on input "True" at bounding box center [463, 367] width 9 height 8
radio input "true"
click at [540, 289] on input "False" at bounding box center [544, 285] width 9 height 8
radio input "true"
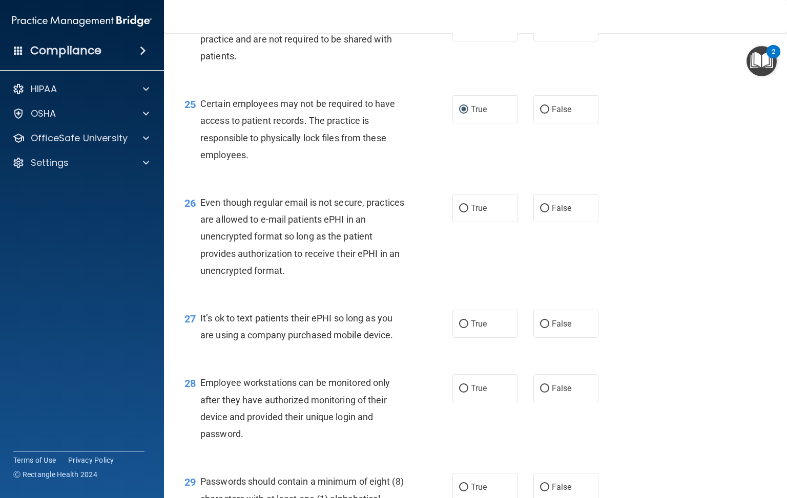
scroll to position [2305, 0]
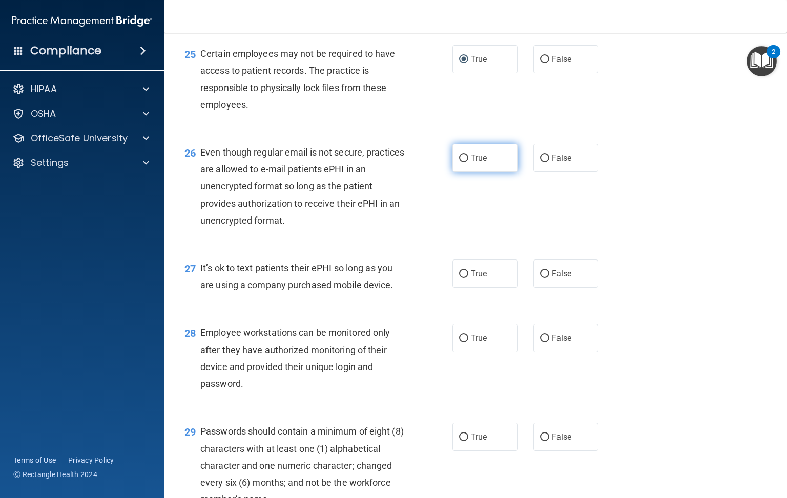
click at [459, 162] on input "True" at bounding box center [463, 159] width 9 height 8
radio input "true"
click at [540, 278] on input "False" at bounding box center [544, 274] width 9 height 8
radio input "true"
click at [540, 343] on input "False" at bounding box center [544, 339] width 9 height 8
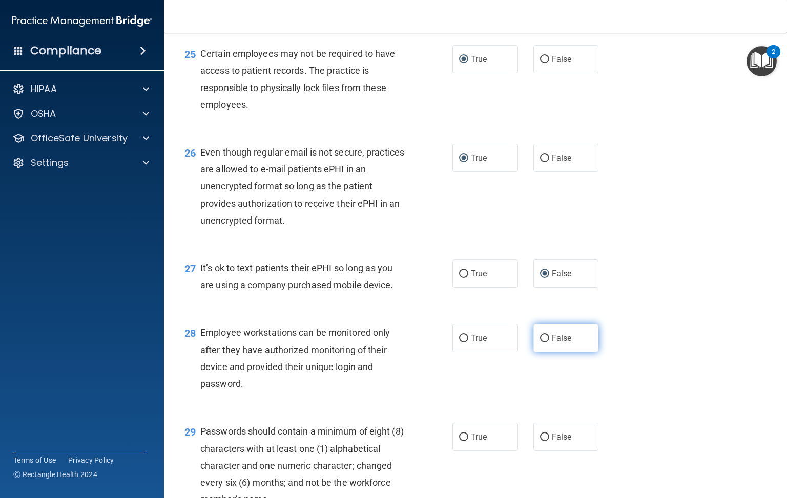
radio input "true"
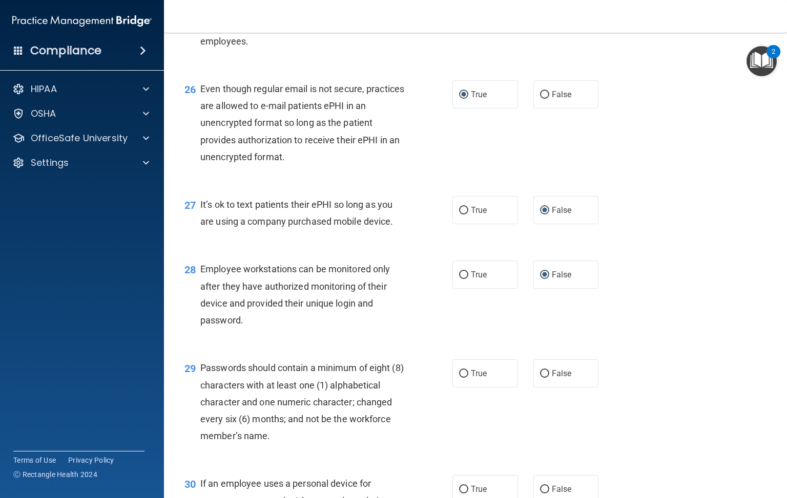
scroll to position [2381, 0]
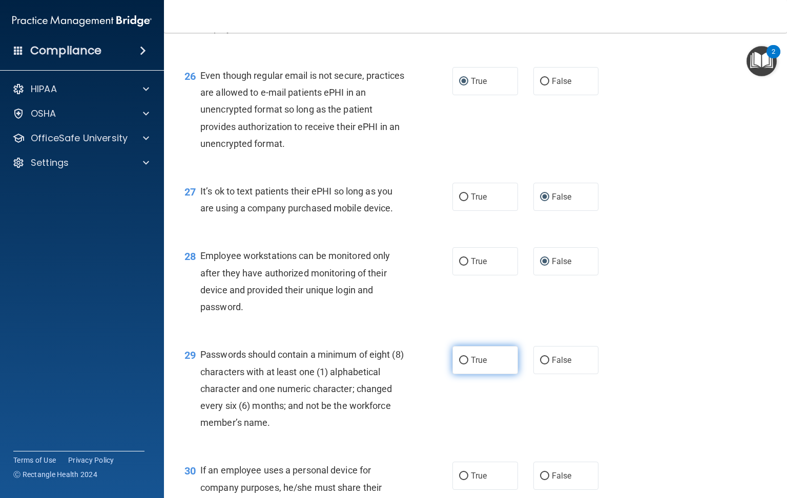
click at [459, 365] on input "True" at bounding box center [463, 361] width 9 height 8
radio input "true"
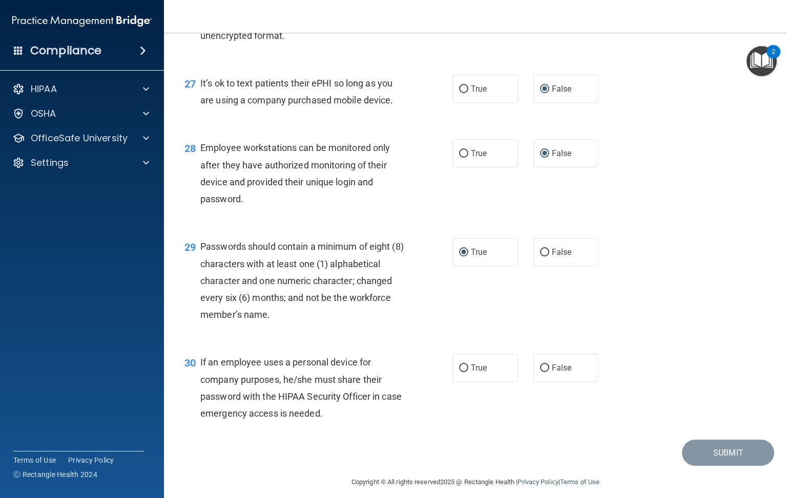
scroll to position [2548, 0]
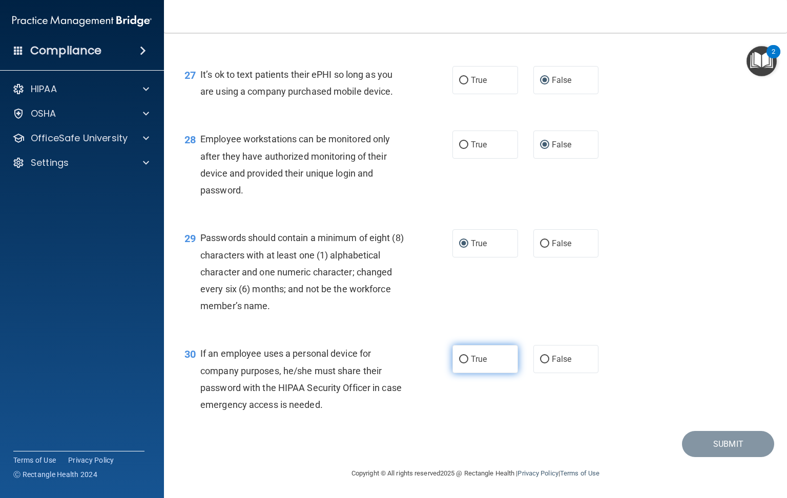
click at [459, 360] on input "True" at bounding box center [463, 360] width 9 height 8
radio input "true"
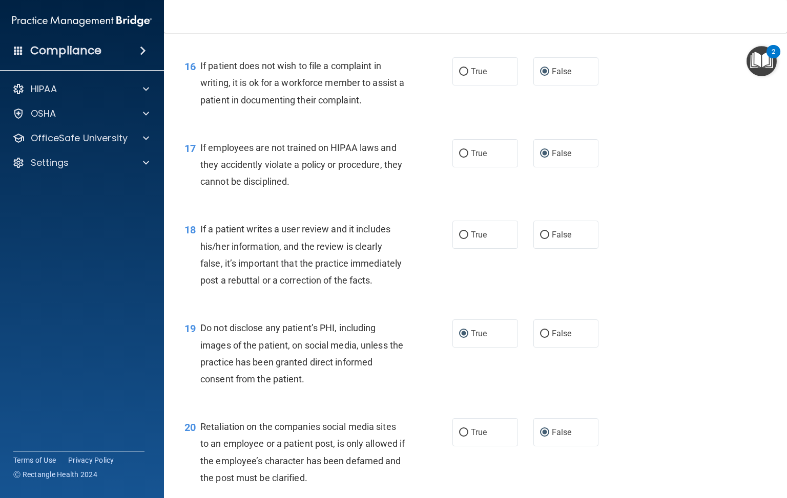
scroll to position [1549, 0]
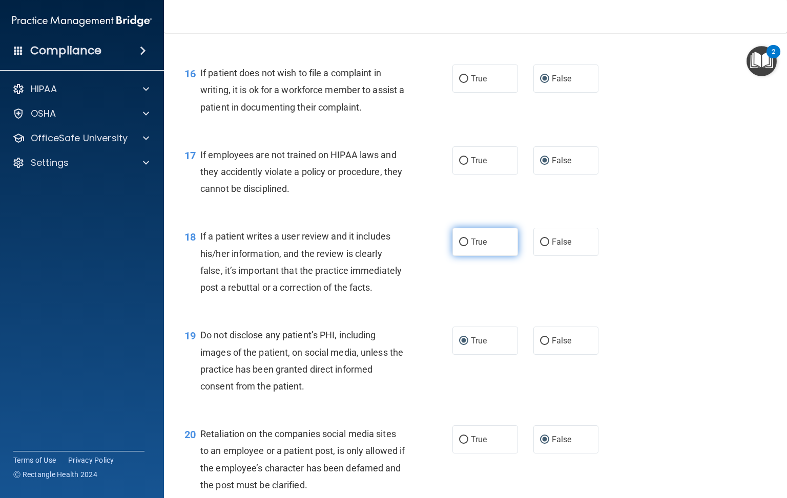
click at [459, 246] on input "True" at bounding box center [463, 243] width 9 height 8
radio input "true"
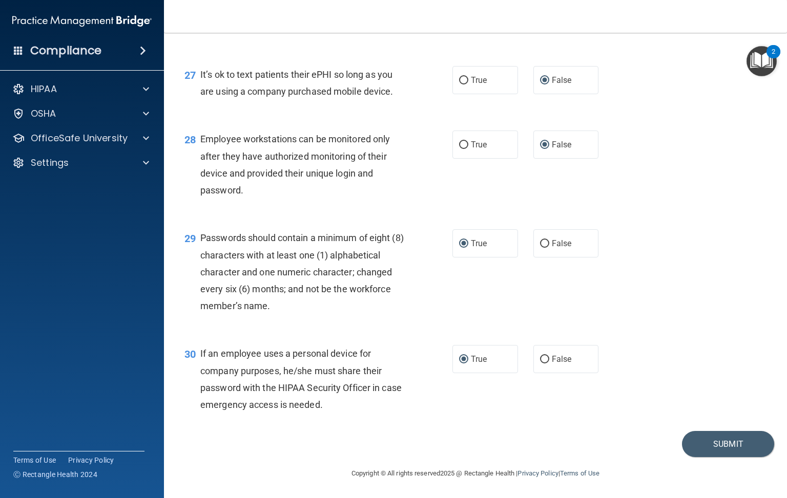
scroll to position [2548, 0]
click at [708, 441] on button "Submit" at bounding box center [728, 444] width 92 height 26
click at [705, 443] on button "Submit" at bounding box center [728, 444] width 92 height 26
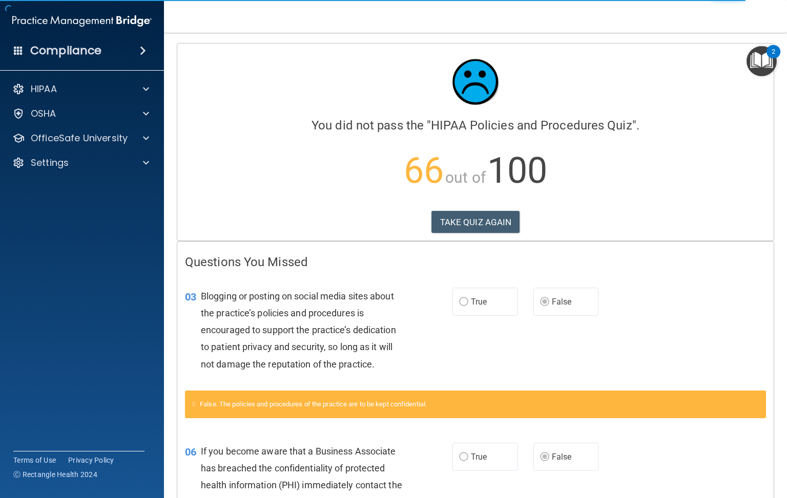
scroll to position [77, 0]
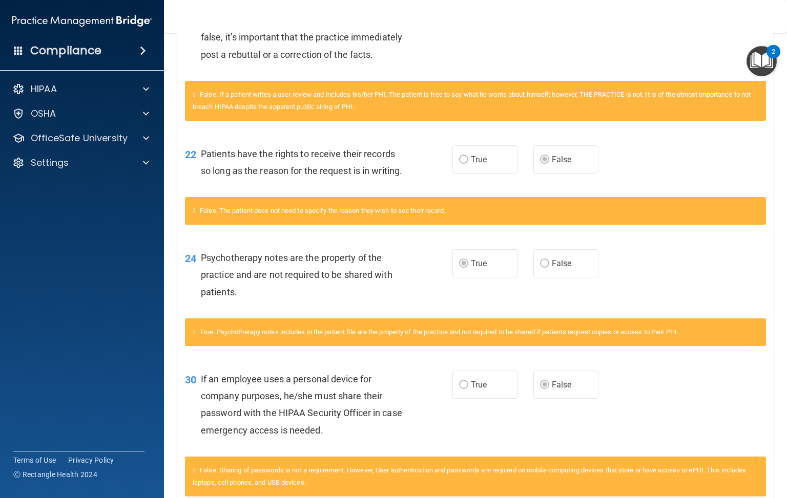
scroll to position [885, 0]
